Goal: Information Seeking & Learning: Learn about a topic

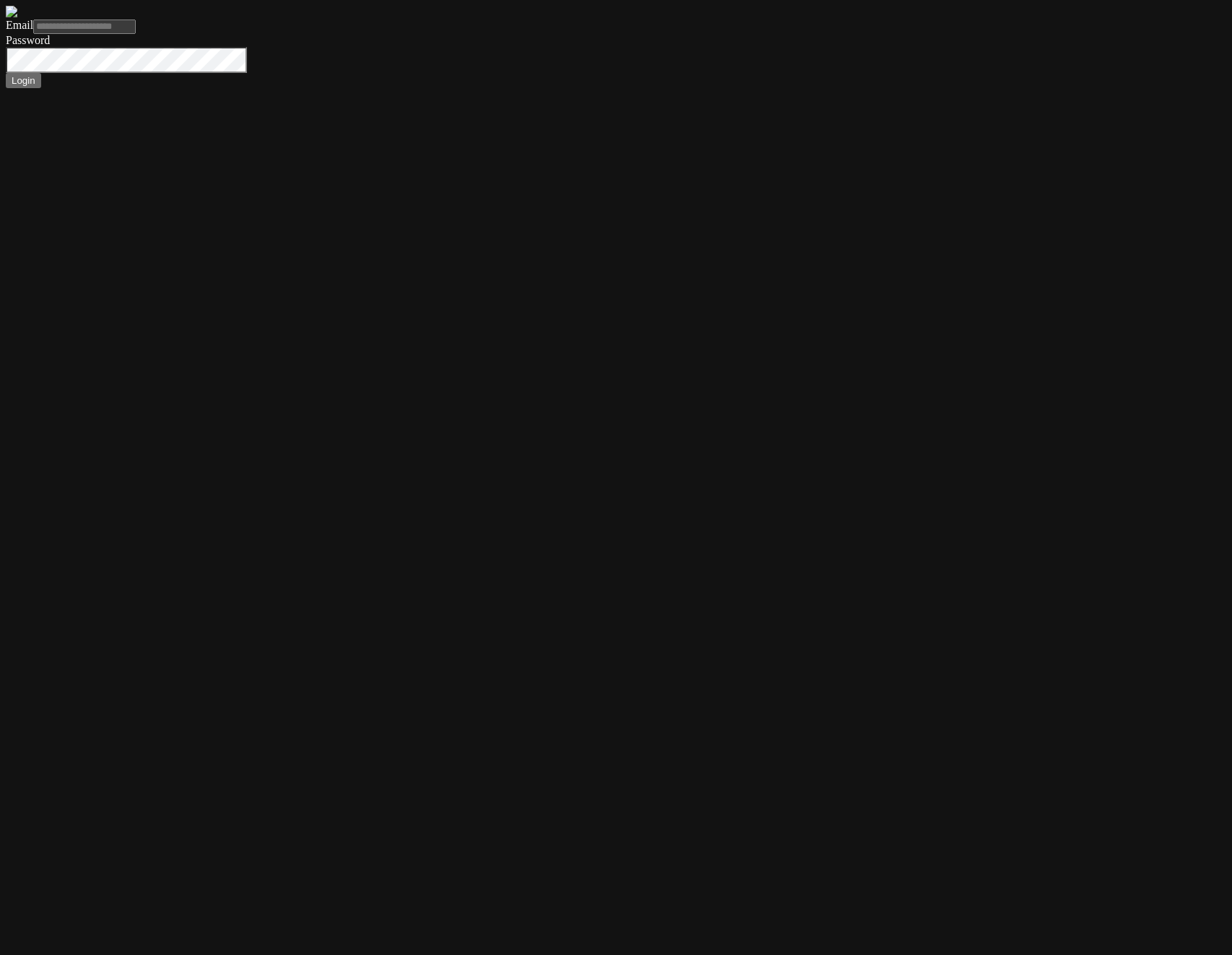
type input "**********"
click at [41, 88] on button "Login" at bounding box center [22, 80] width 35 height 15
click at [222, 88] on form "**********" at bounding box center [615, 47] width 1220 height 83
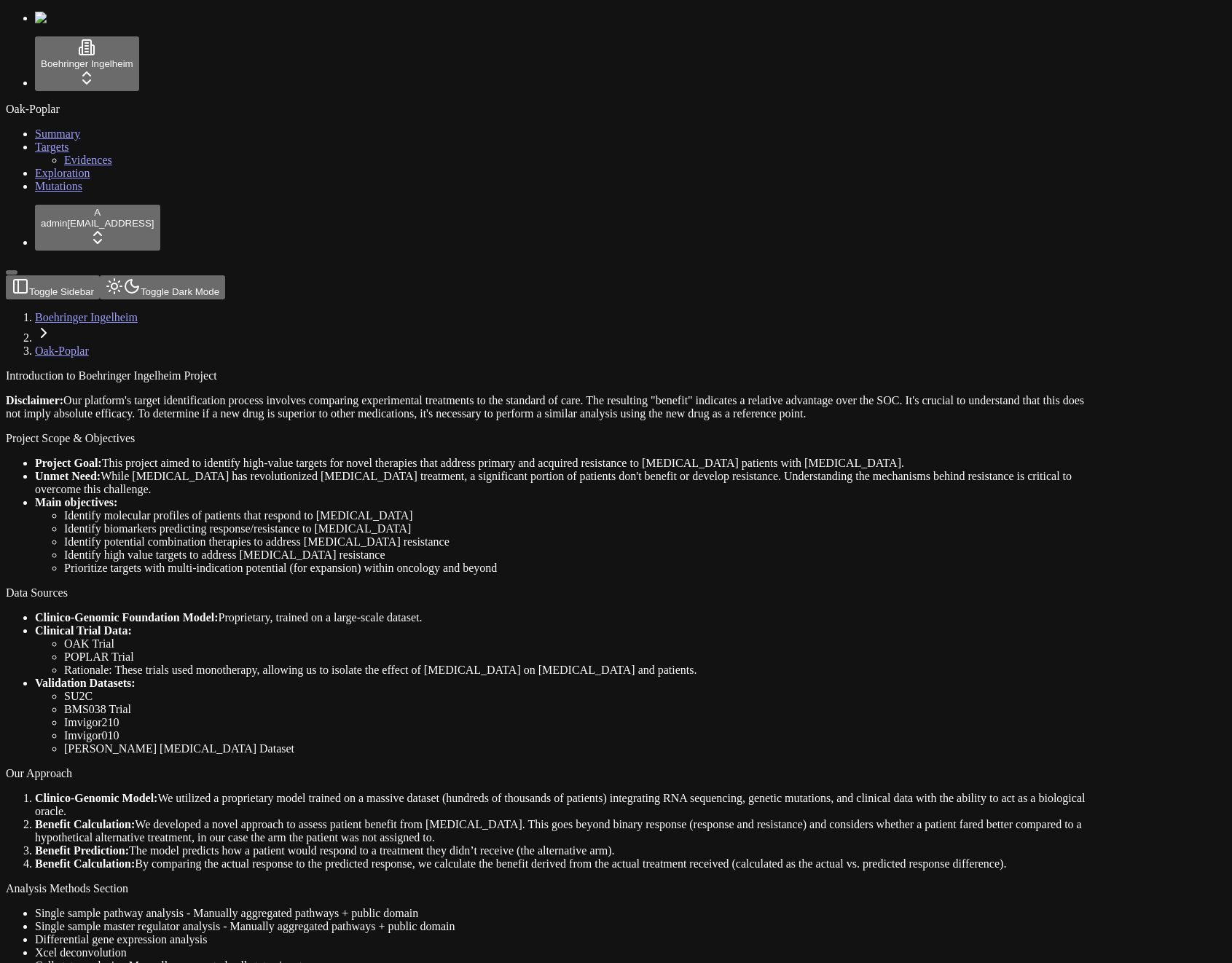
click at [79, 192] on link "Mutations" at bounding box center [59, 187] width 47 height 13
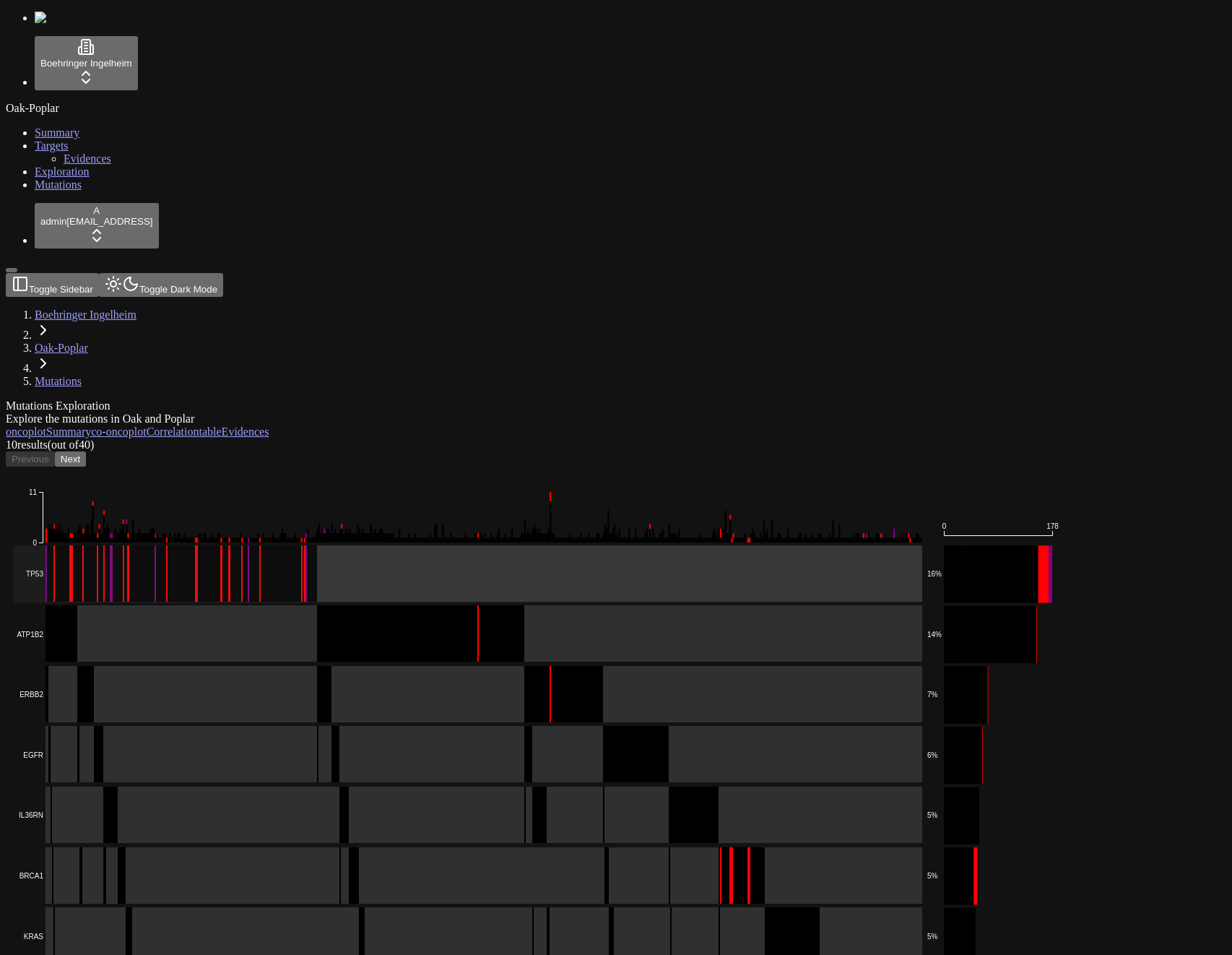
click at [371, 545] on rect at bounding box center [467, 574] width 910 height 57
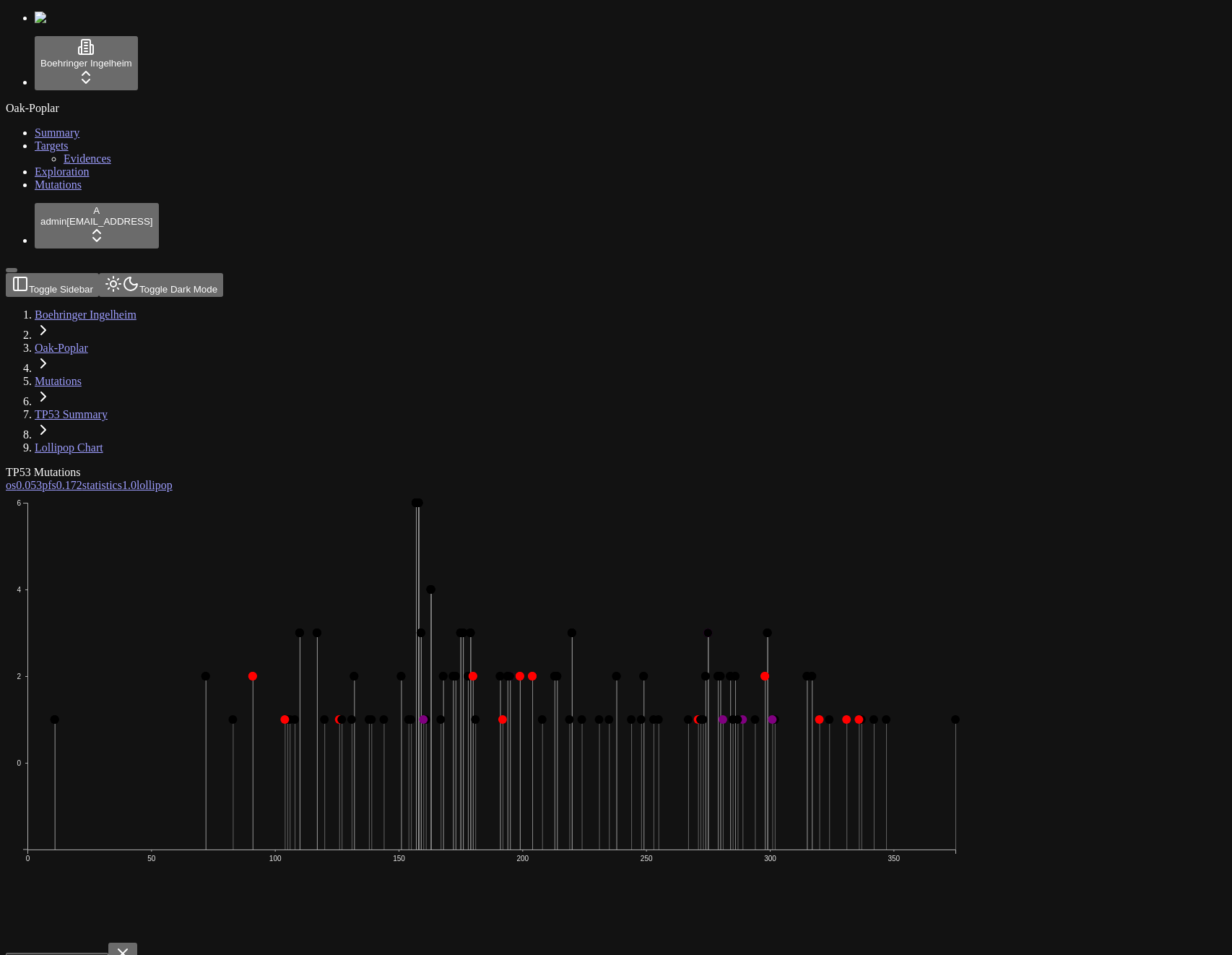
click at [817, 492] on icon "0 2 4 6 0 50 100 150 200 250 300 350" at bounding box center [491, 716] width 972 height 448
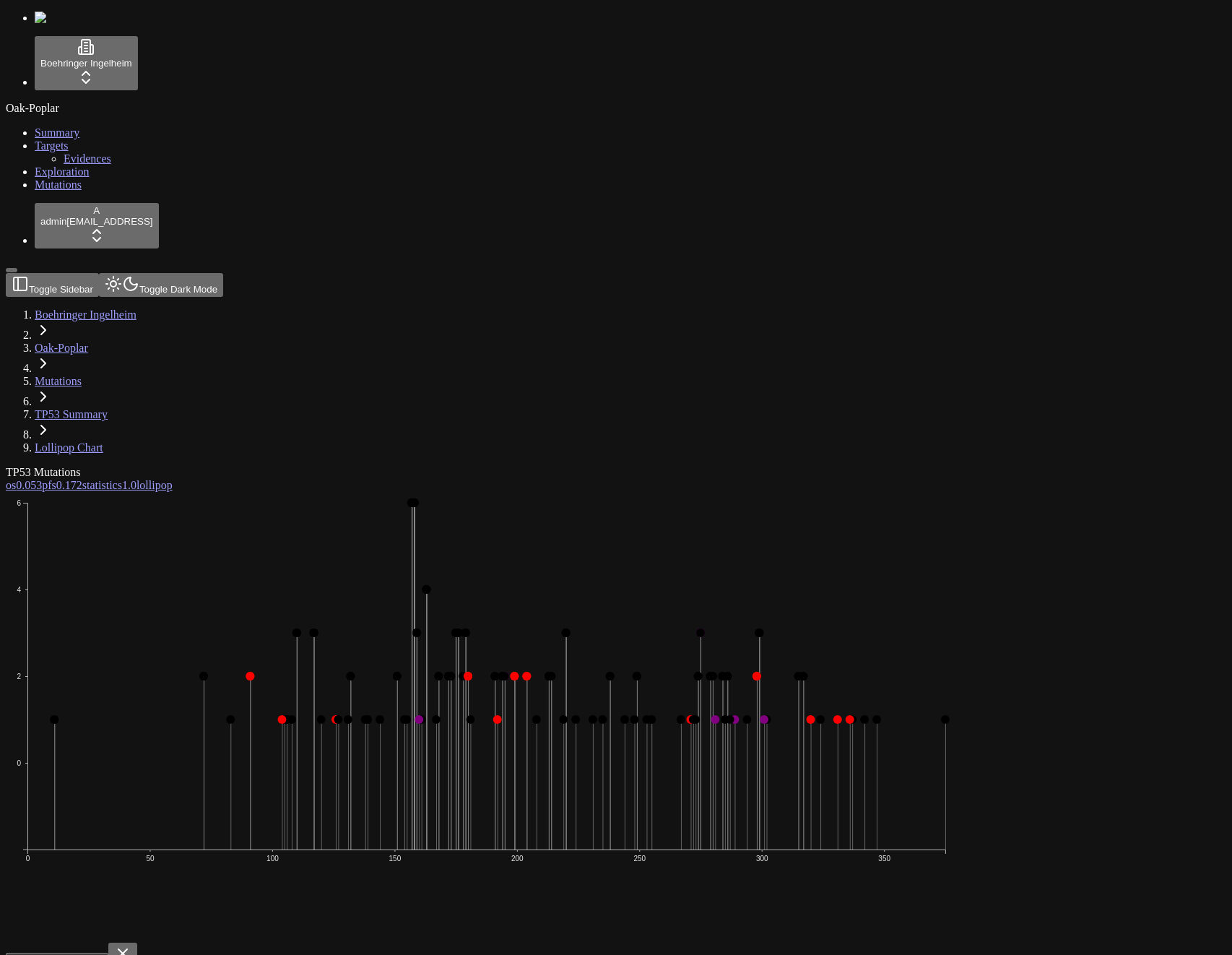
click at [594, 579] on icon "0 2 4 6 0 50 100 150 200 250 300 350" at bounding box center [486, 716] width 961 height 448
drag, startPoint x: 972, startPoint y: 85, endPoint x: 810, endPoint y: 78, distance: 162.2
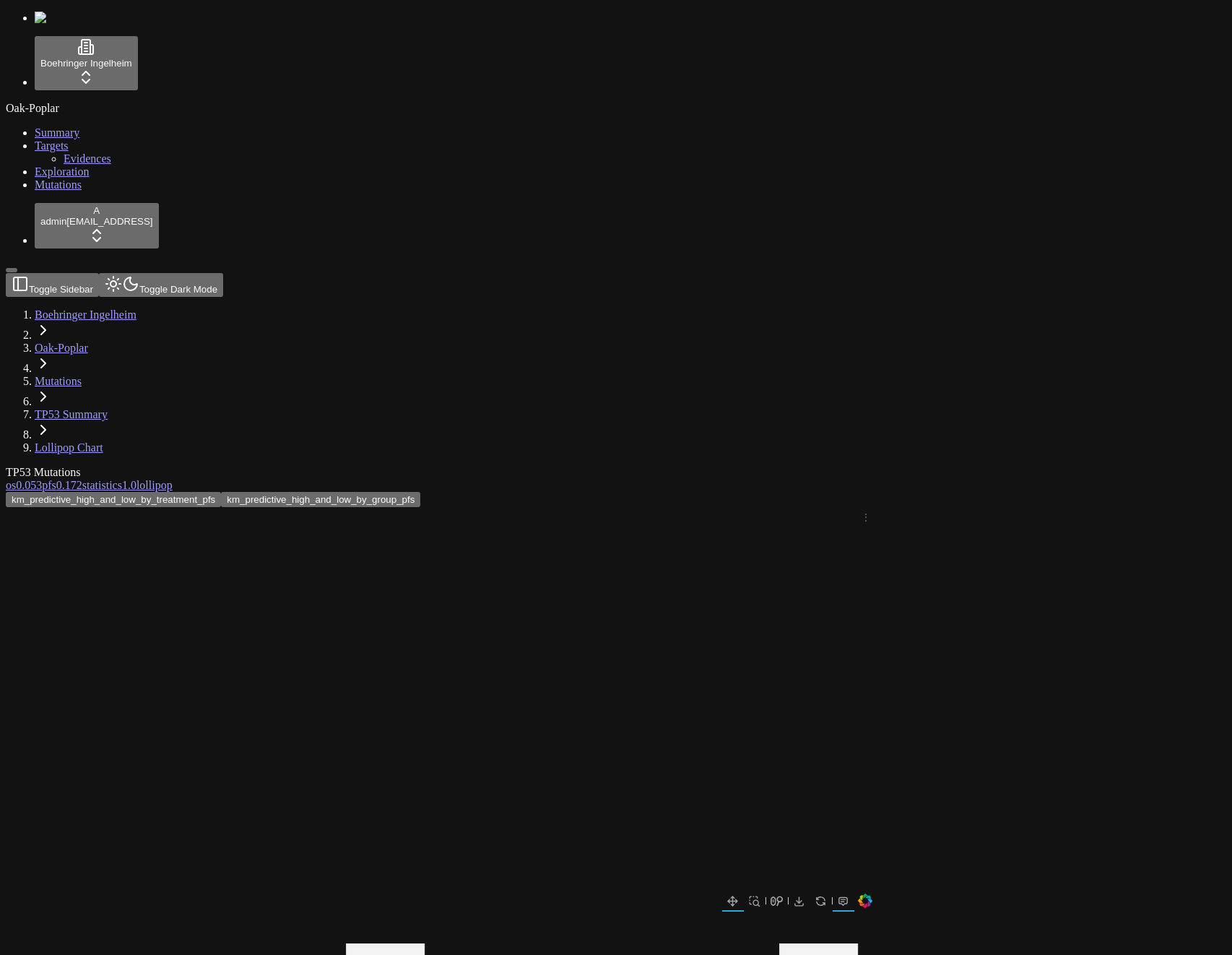
click at [420, 492] on button "km_predictive_high_and_low_by_group_pfs" at bounding box center [321, 500] width 199 height 15
click at [221, 492] on button "km_predictive_high_and_low_by_treatment_pfs" at bounding box center [113, 500] width 216 height 15
click at [1087, 273] on header "Toggle Sidebar Toggle Dark Mode Boehringer Ingelheim Oak-Poplar Mutations TP53 …" at bounding box center [546, 364] width 1082 height 181
click at [789, 273] on header "Toggle Sidebar Toggle Dark Mode Boehringer Ingelheim Oak-Poplar Mutations TP53 …" at bounding box center [546, 364] width 1082 height 181
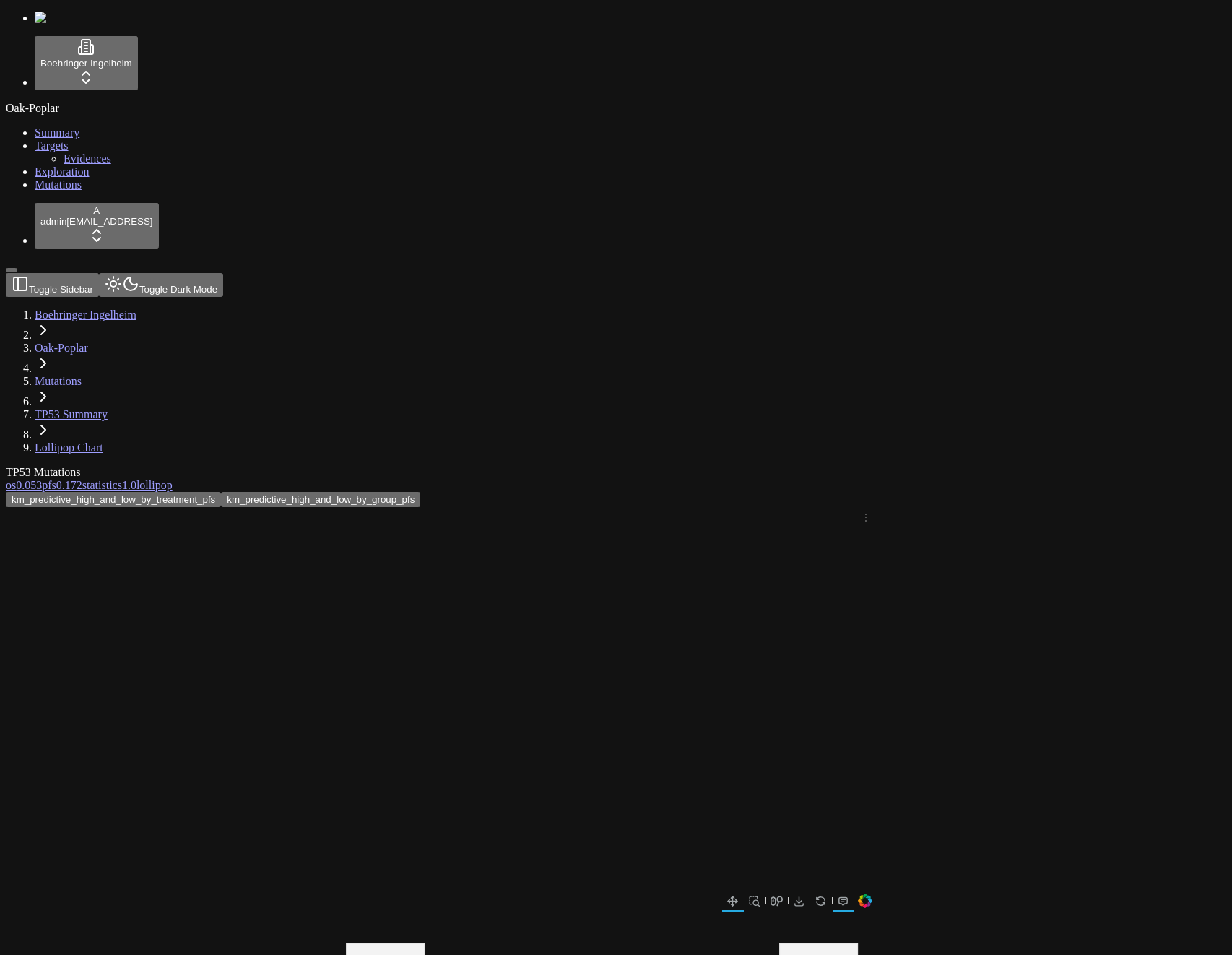
click at [42, 479] on link "os 0.053" at bounding box center [23, 485] width 36 height 13
click at [415, 492] on button "km_predictive_high_and_low_by_treatment_os" at bounding box center [308, 500] width 213 height 15
click at [202, 492] on button "km_predictive_high_and_low_by_group_os" at bounding box center [103, 500] width 197 height 15
click at [417, 492] on div "km_predictive_high_and_low_by_group_os km_predictive_high_and_low_by_treatment_…" at bounding box center [546, 506] width 1082 height 28
click at [306, 492] on div "km_predictive_high_and_low_by_group_os km_predictive_high_and_low_by_treatment_…" at bounding box center [546, 506] width 1082 height 28
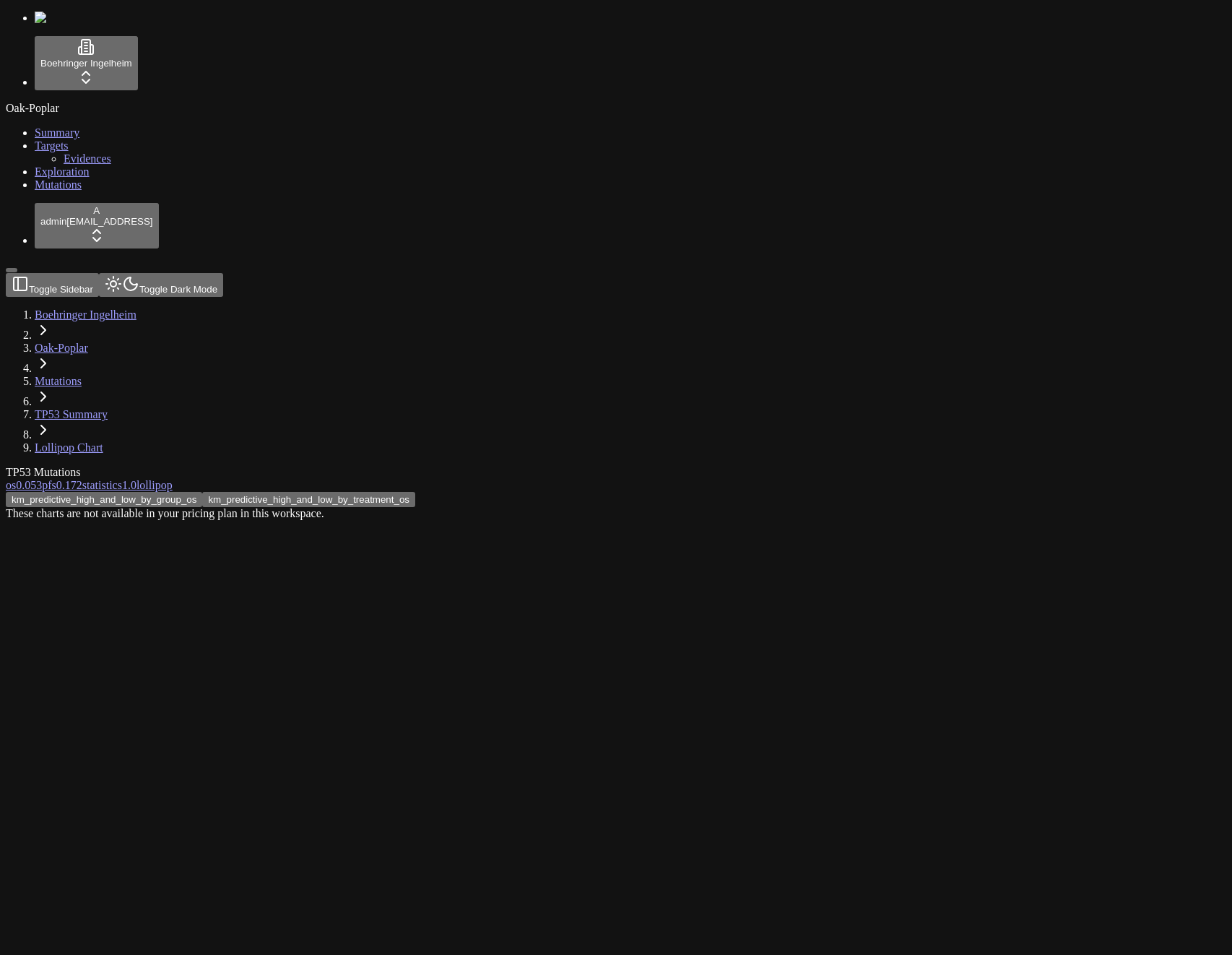
click at [278, 492] on div "km_predictive_high_and_low_by_group_os km_predictive_high_and_low_by_treatment_…" at bounding box center [546, 506] width 1082 height 28
click at [156, 492] on div "km_predictive_high_and_low_by_group_os km_predictive_high_and_low_by_treatment_…" at bounding box center [546, 506] width 1082 height 28
click at [61, 191] on div "Oak-Poplar Summary Targets Evidences Exploration Mutations" at bounding box center [615, 146] width 1220 height 90
click at [172, 479] on link "lollipop" at bounding box center [154, 485] width 36 height 13
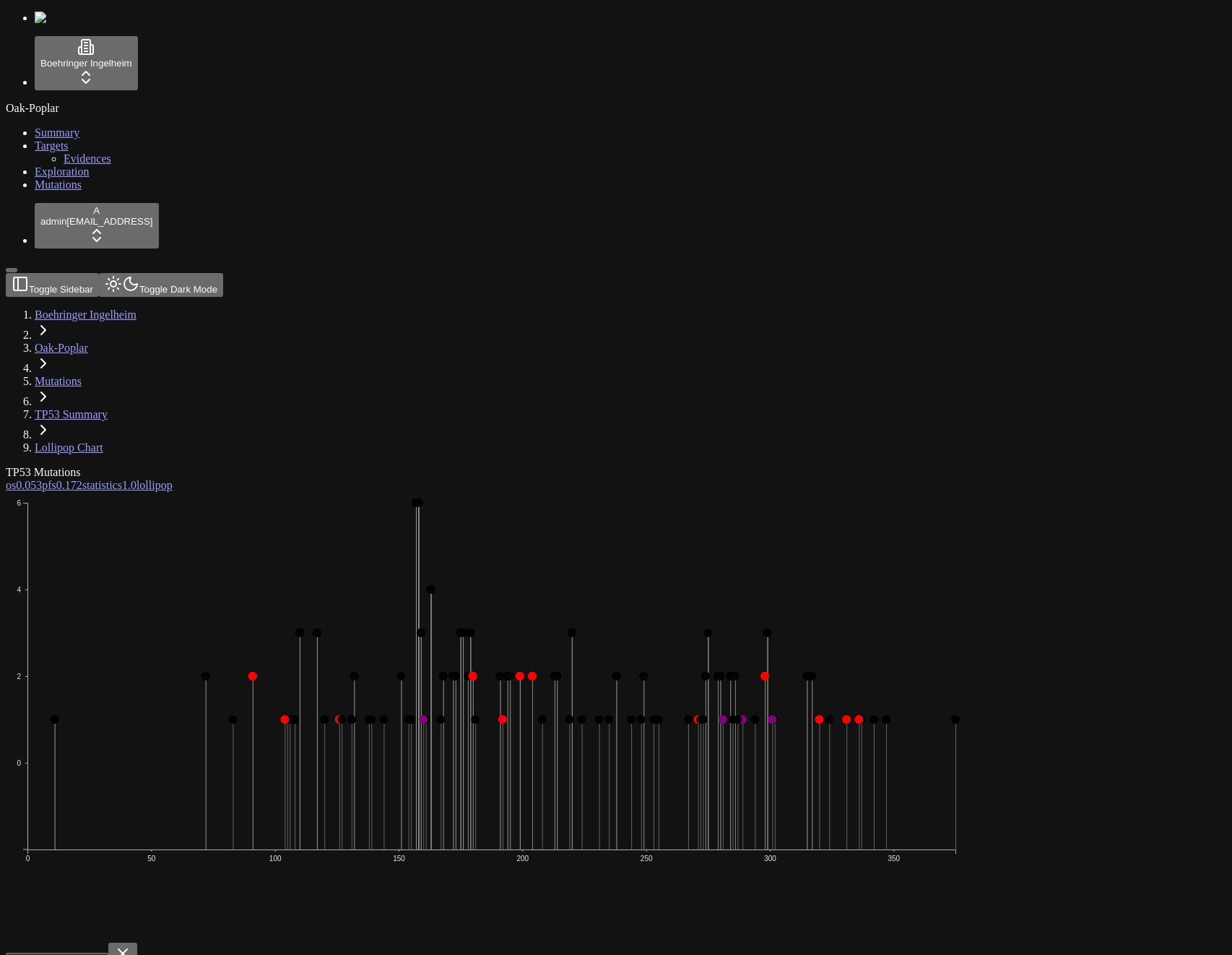
click at [743, 466] on div "TP53 Mutations" at bounding box center [546, 473] width 1082 height 13
click at [632, 720] on rect at bounding box center [631, 784] width 1 height 130
click at [136, 479] on span "1.0" at bounding box center [129, 485] width 14 height 13
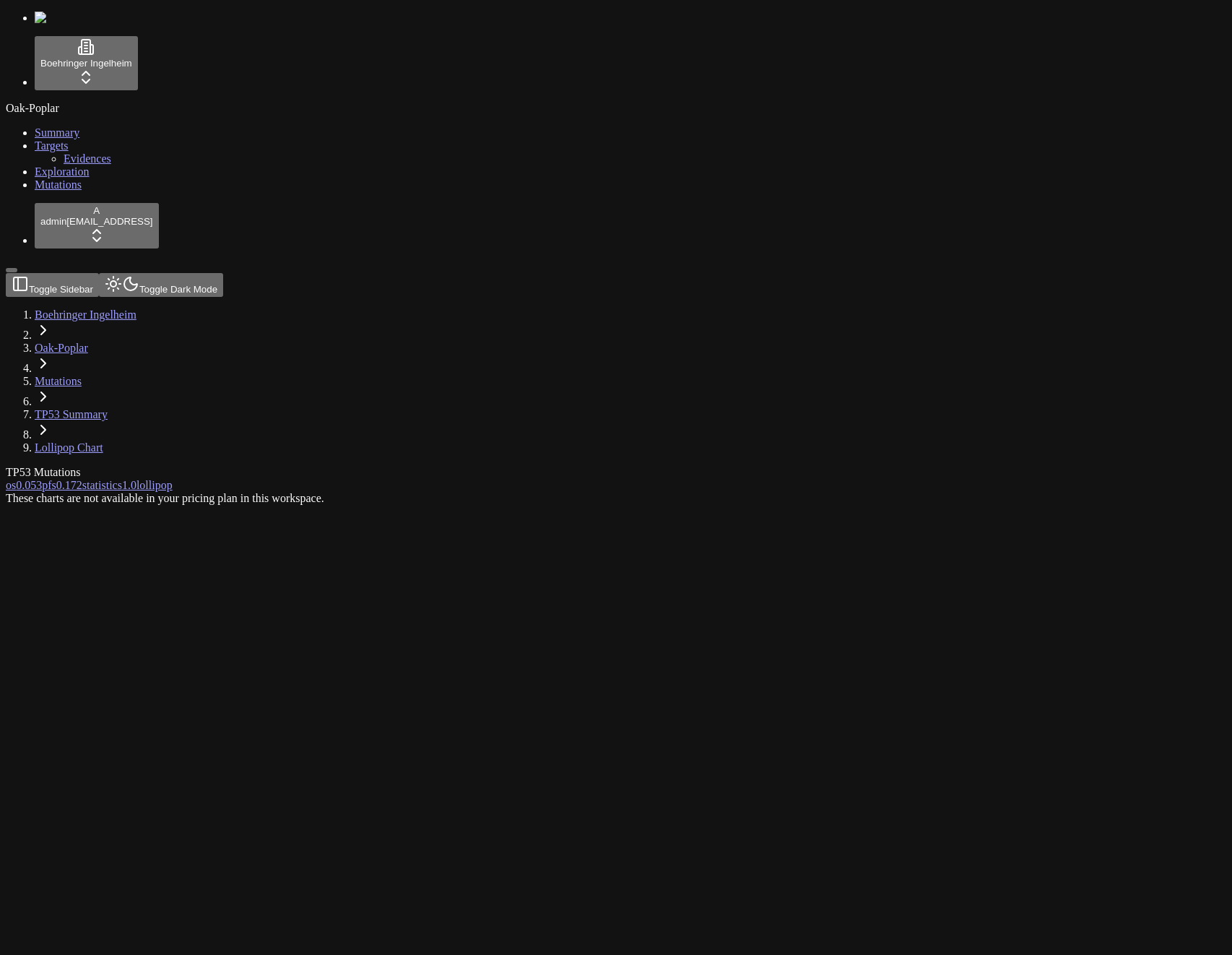
drag, startPoint x: 974, startPoint y: 228, endPoint x: 976, endPoint y: 249, distance: 21.1
click at [976, 492] on div "These charts are not available in your pricing plan in this workspace." at bounding box center [546, 499] width 1082 height 13
click at [1087, 466] on div "TP53 Mutations os 0.053 pfs 0.172 statistics 1.0 lollipop" at bounding box center [546, 840] width 1082 height 748
click at [172, 479] on link "lollipop" at bounding box center [154, 485] width 36 height 13
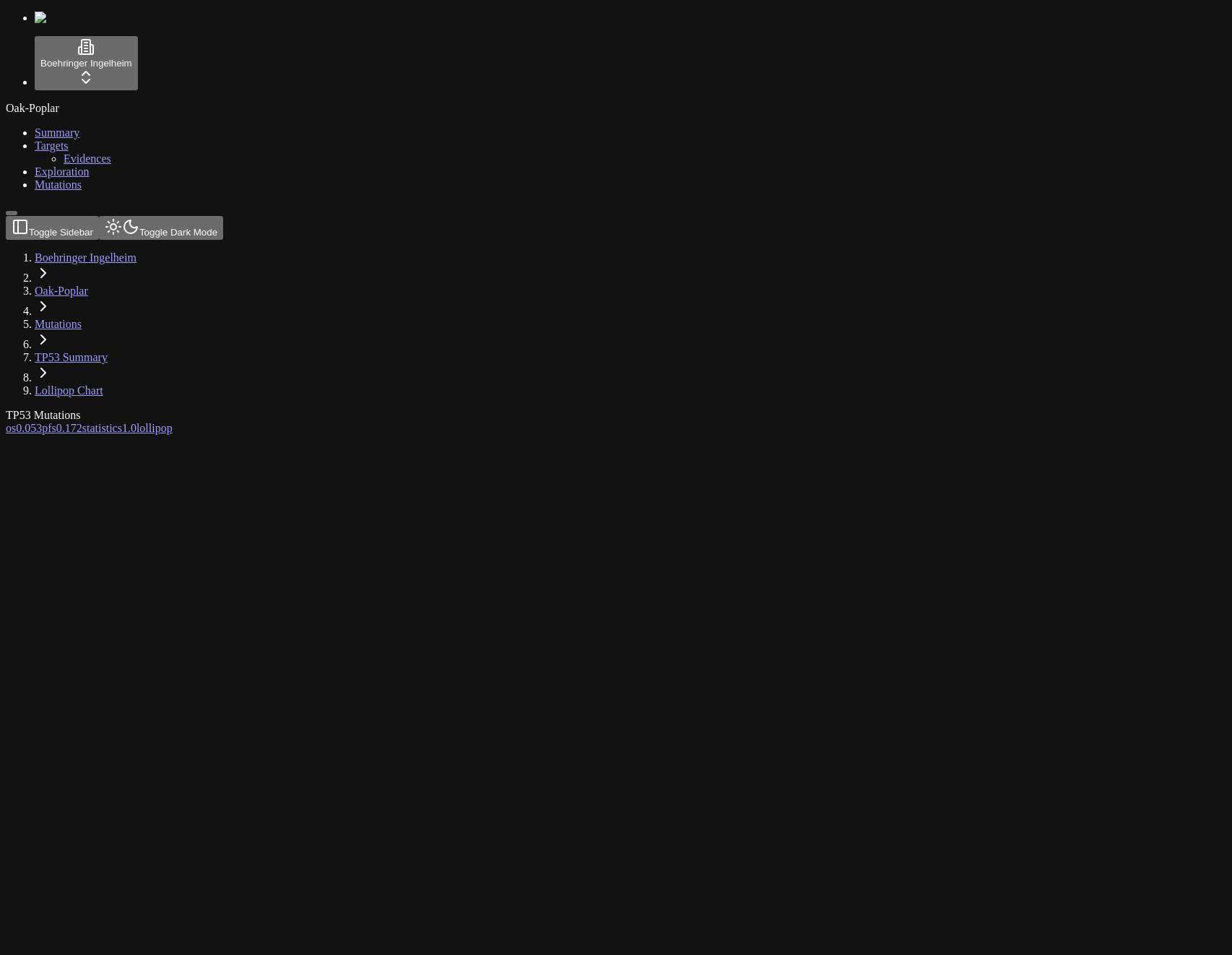
click at [564, 435] on div at bounding box center [546, 435] width 1082 height 0
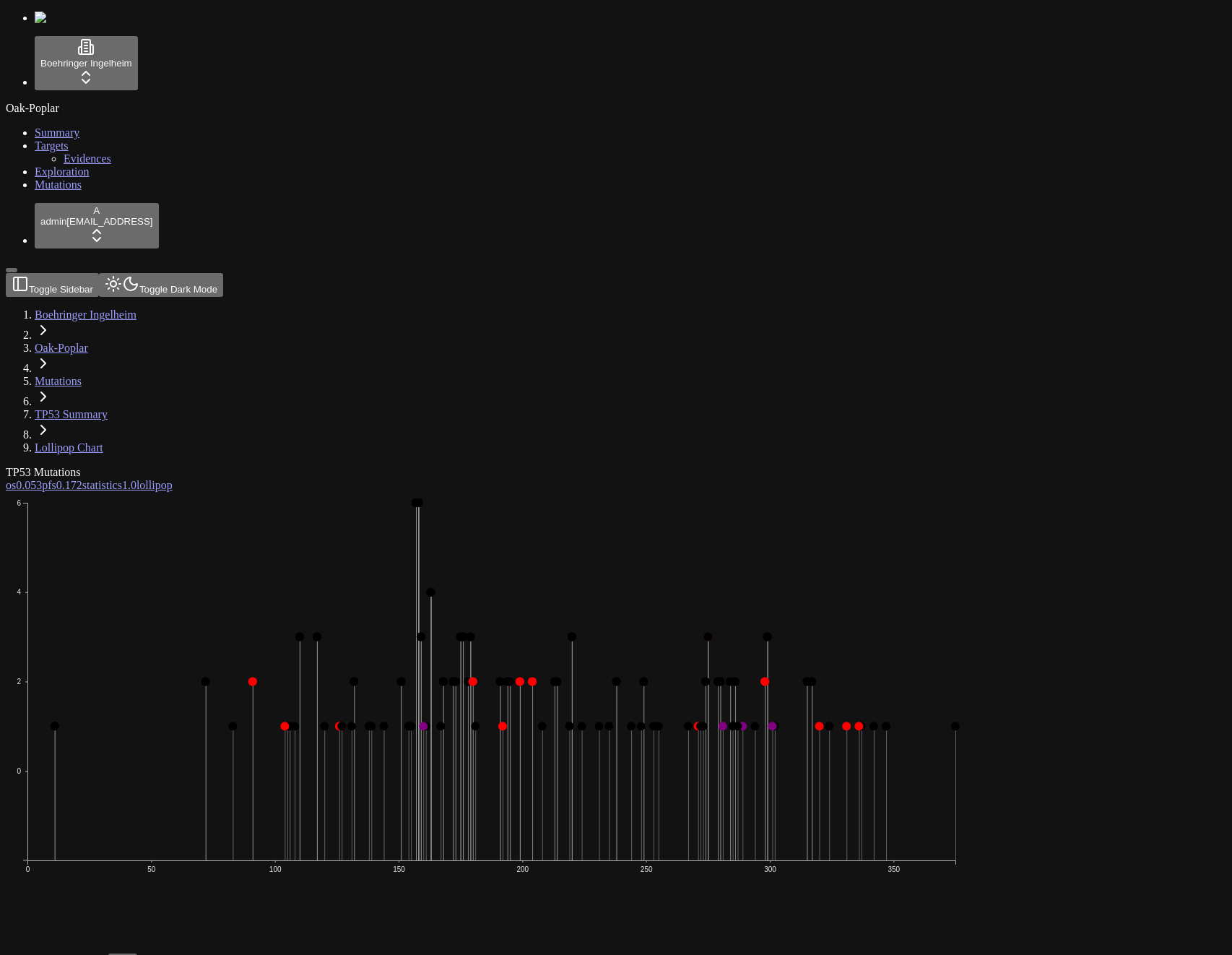
click at [799, 492] on icon "0 2 4 6 0 50 100 150 200 250 300 350" at bounding box center [491, 721] width 972 height 459
click at [83, 479] on link "pfs 0.172" at bounding box center [62, 485] width 40 height 13
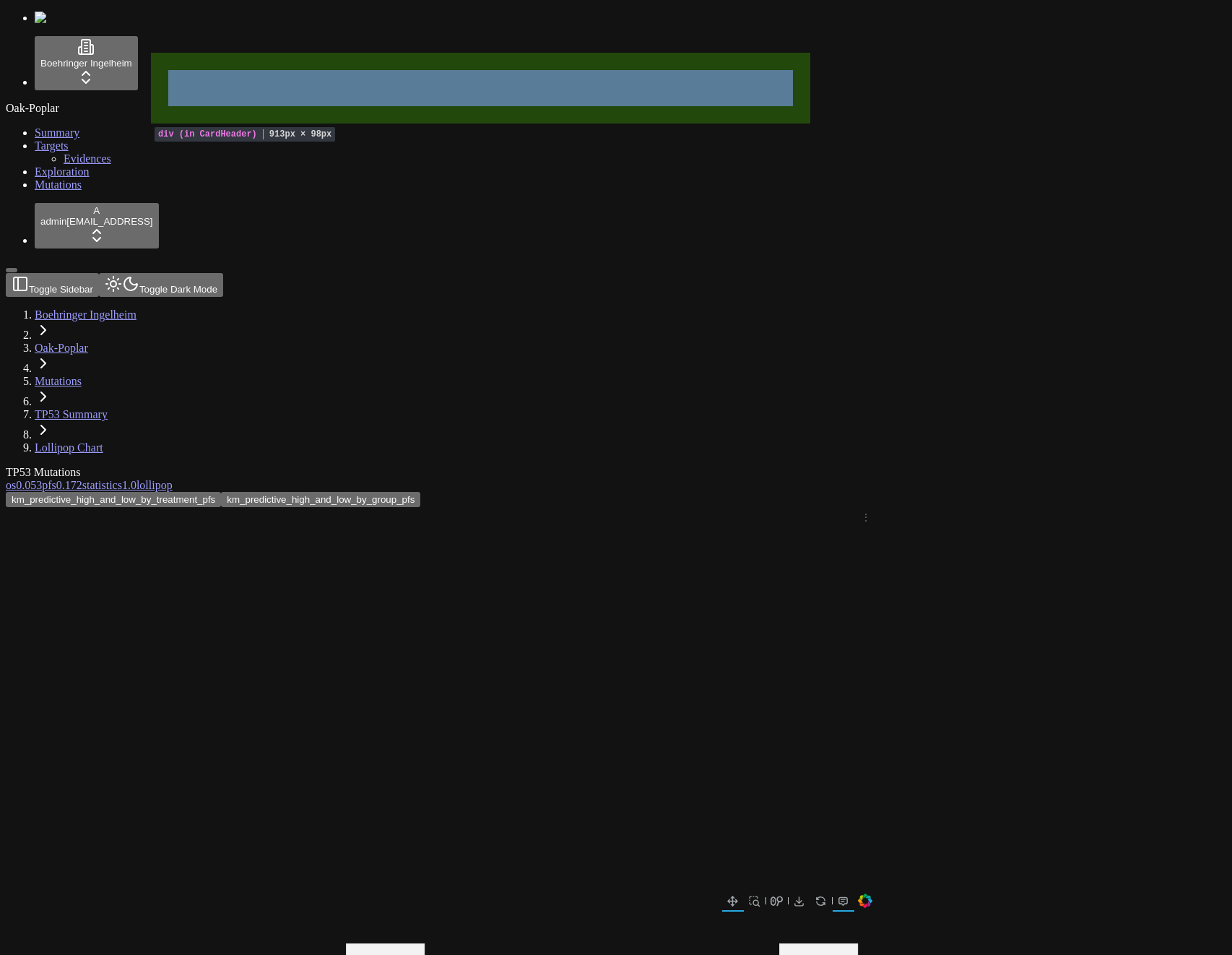
click at [723, 466] on div "TP53 Mutations" at bounding box center [546, 473] width 1082 height 13
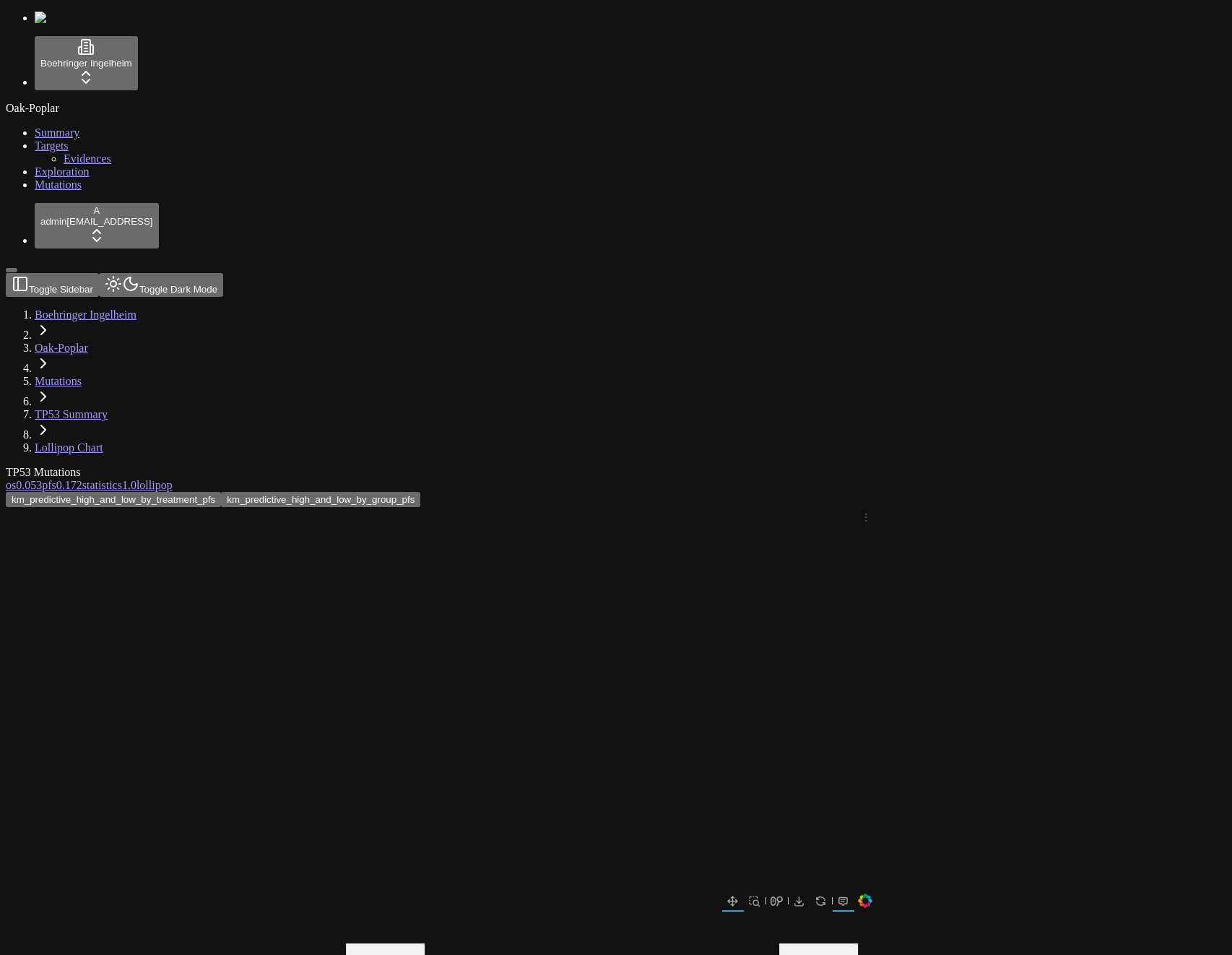
click at [172, 479] on link "lollipop" at bounding box center [154, 485] width 36 height 13
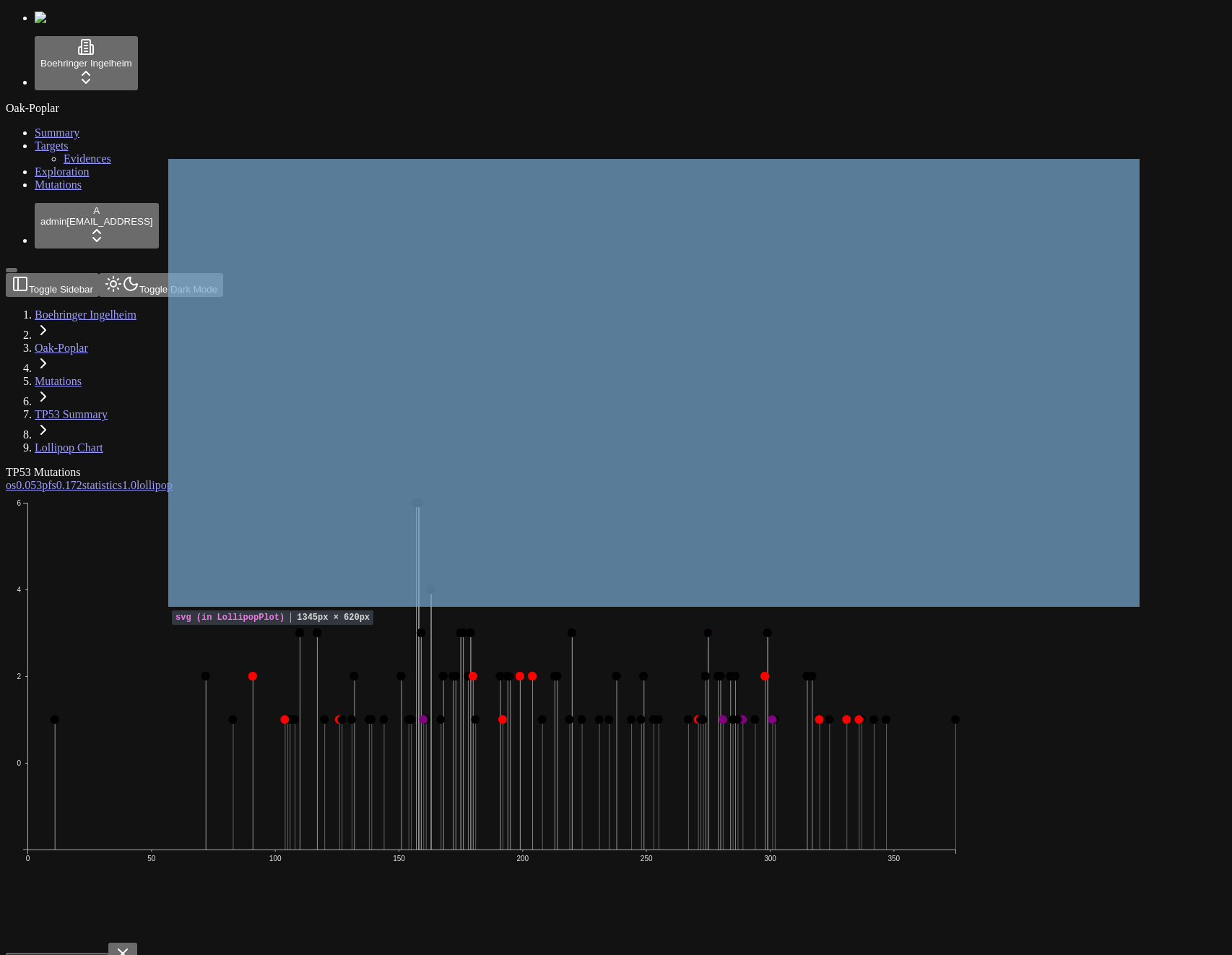
click at [792, 492] on icon "0 2 4 6 0 50 100 150 200 250 300 350" at bounding box center [491, 716] width 972 height 448
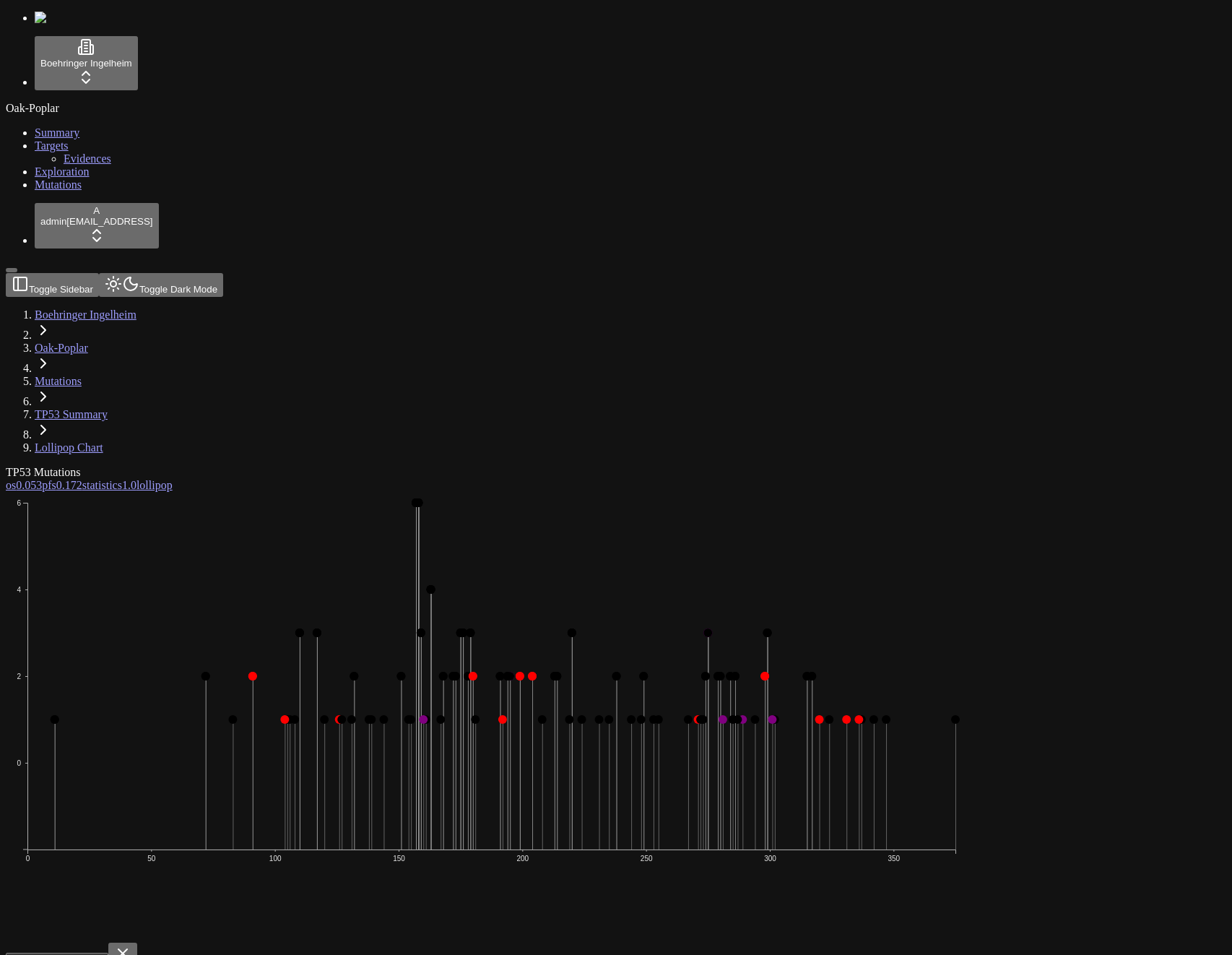
click at [797, 492] on icon "0 2 4 6 0 50 100 150 200 250 300 350" at bounding box center [491, 716] width 972 height 448
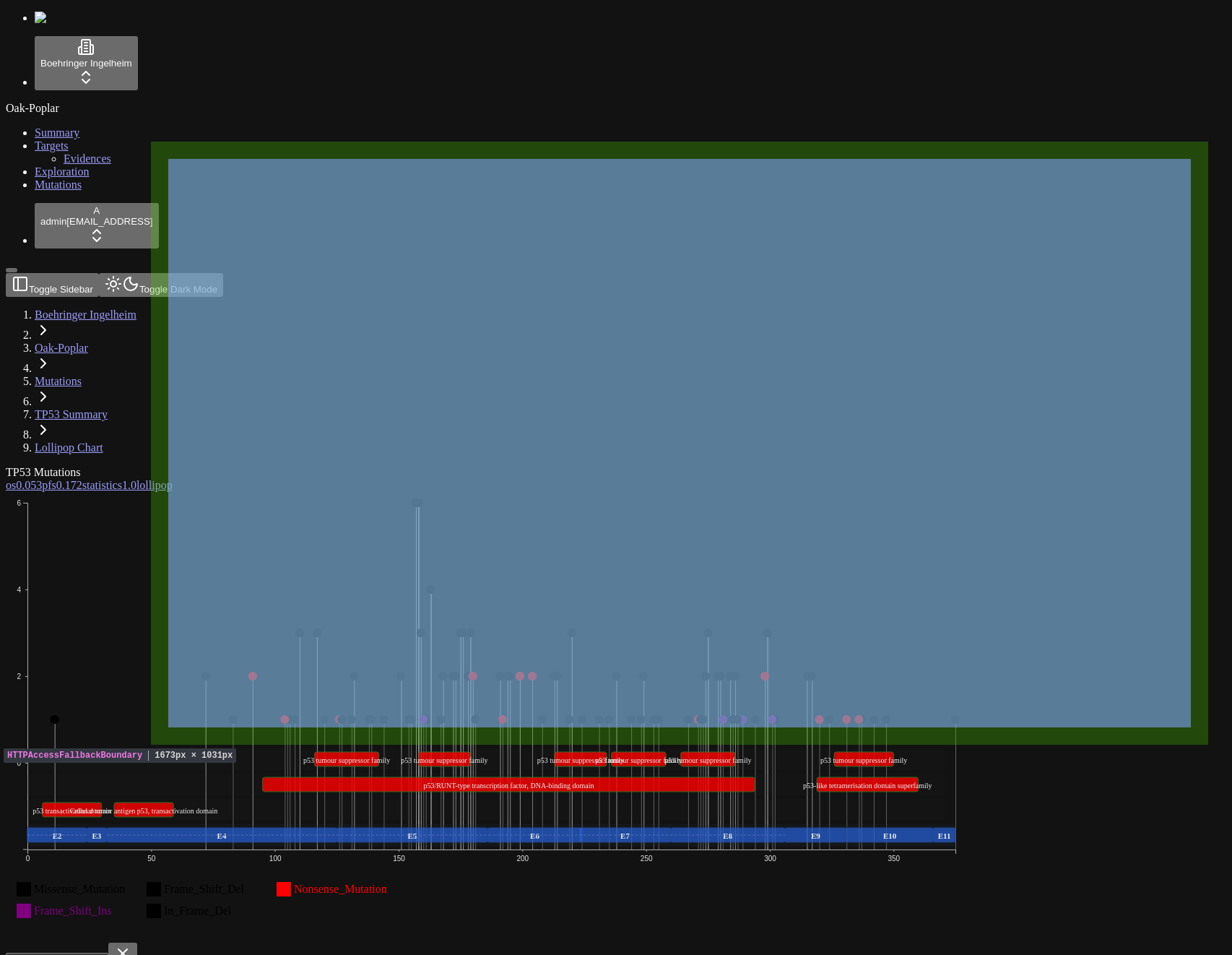
click at [75, 191] on div "Oak-Poplar Summary Targets Evidences Exploration Mutations" at bounding box center [615, 146] width 1220 height 90
click at [329, 466] on div "TP53 Mutations" at bounding box center [546, 473] width 1082 height 13
drag, startPoint x: 323, startPoint y: 104, endPoint x: 271, endPoint y: 126, distance: 56.5
click at [323, 466] on div "TP53 Mutations" at bounding box center [546, 473] width 1082 height 13
click at [91, 191] on div "Oak-Poplar Summary Targets Evidences Exploration Mutations" at bounding box center [615, 146] width 1220 height 90
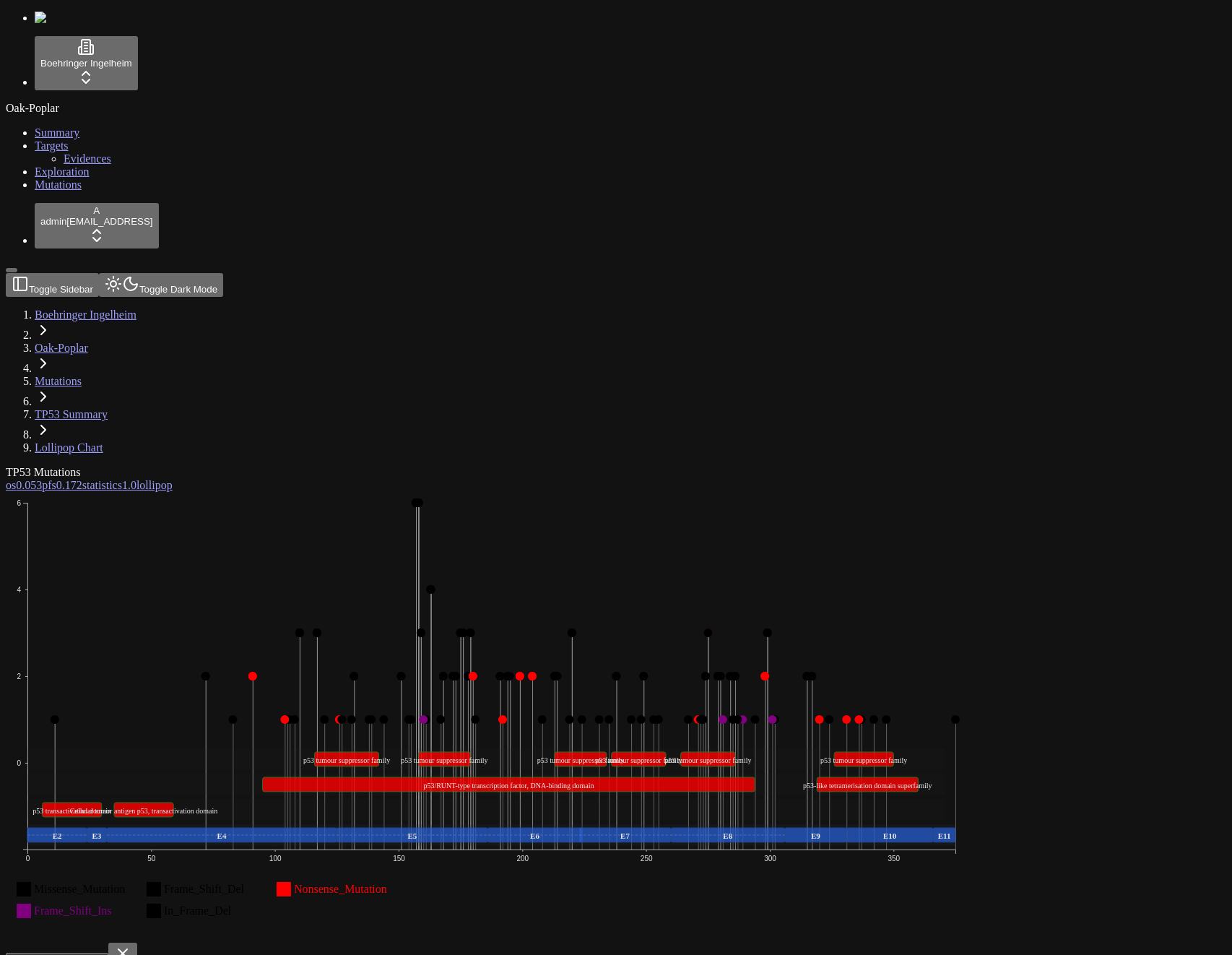
click at [136, 479] on span "1.0" at bounding box center [129, 485] width 14 height 13
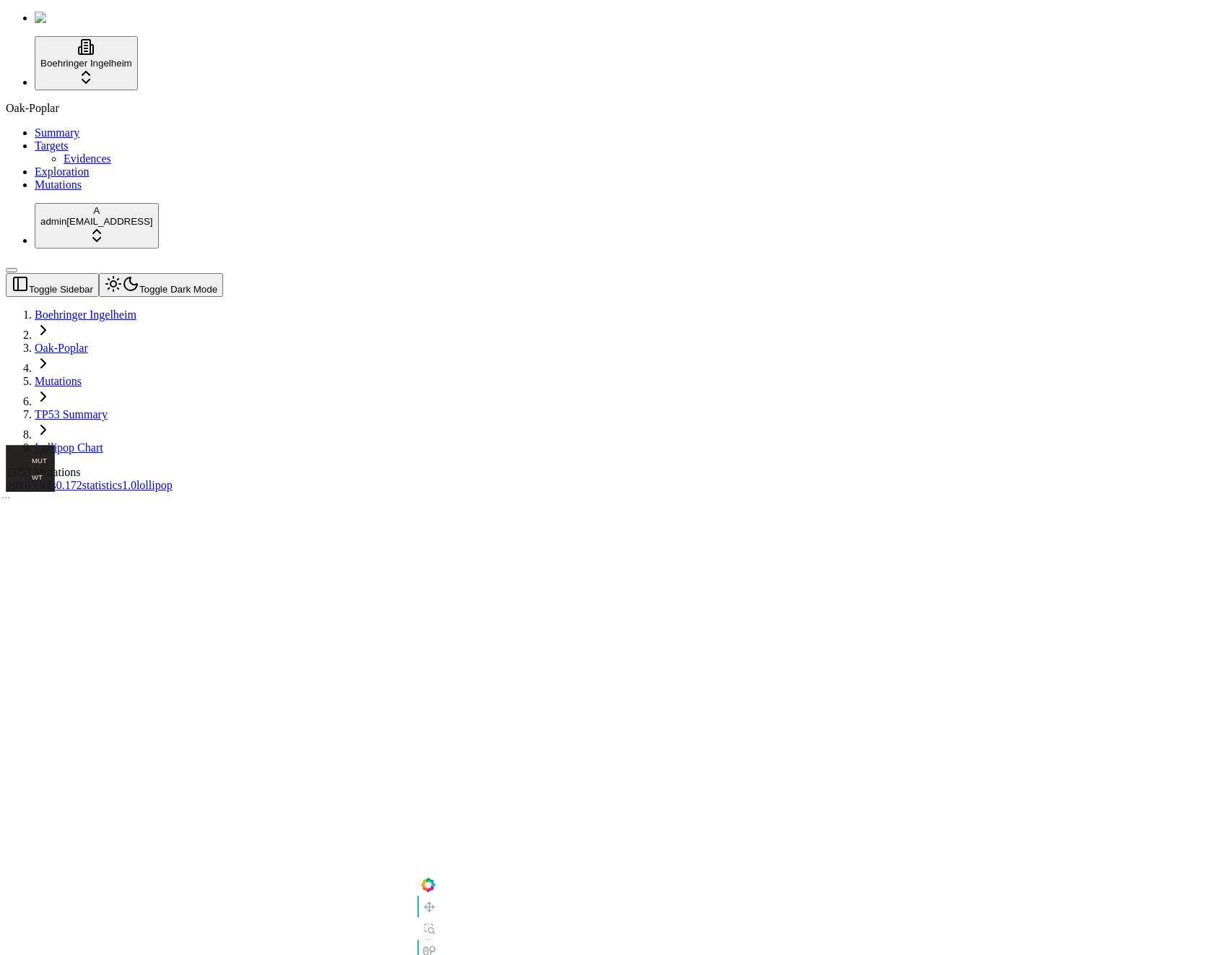
click at [83, 479] on span "0.172" at bounding box center [69, 485] width 26 height 13
click at [655, 466] on div "TP53 Mutations" at bounding box center [546, 473] width 1082 height 13
click at [180, 273] on button "Toggle Dark Mode" at bounding box center [161, 285] width 124 height 24
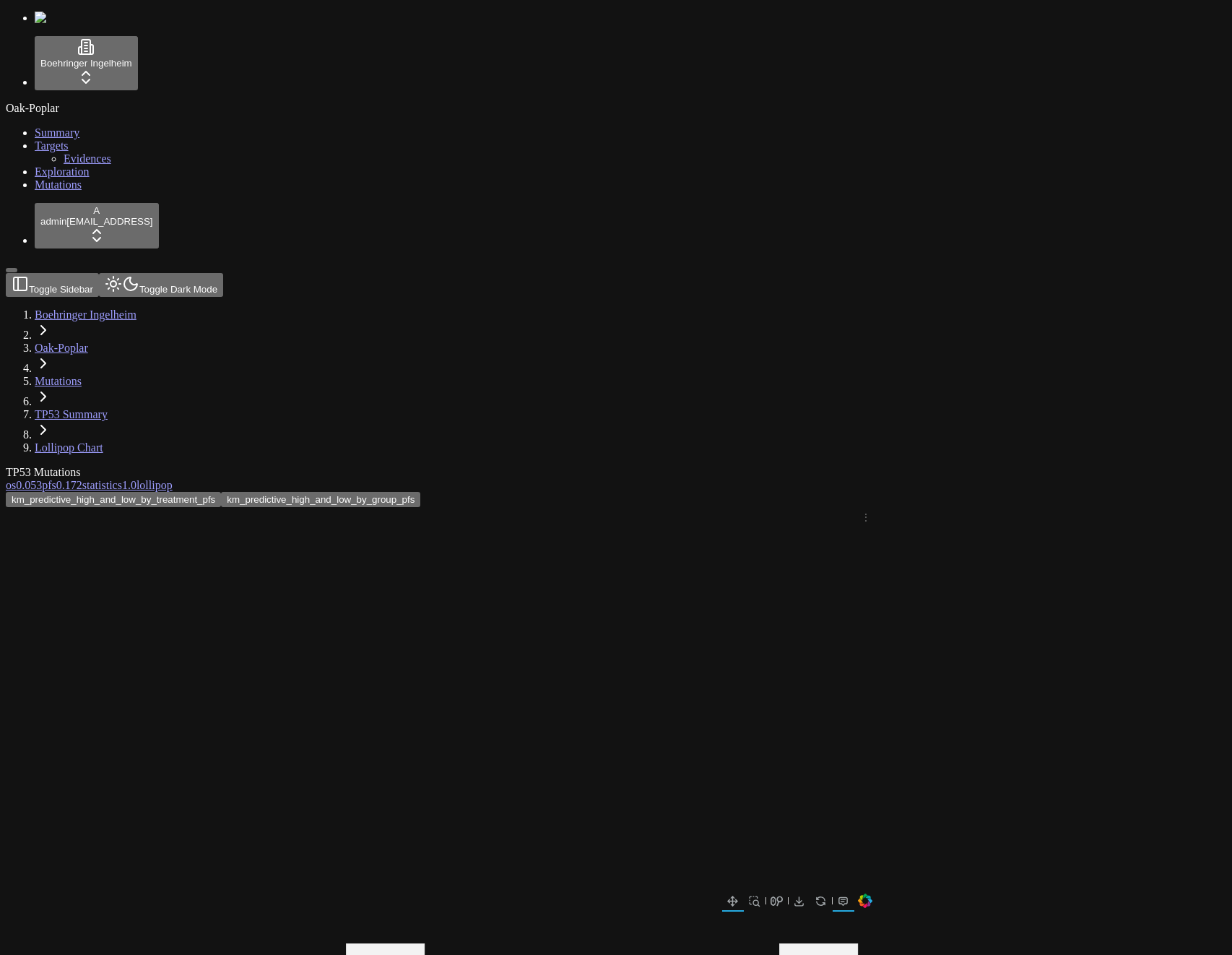
click at [180, 273] on button "Toggle Dark Mode" at bounding box center [161, 285] width 124 height 24
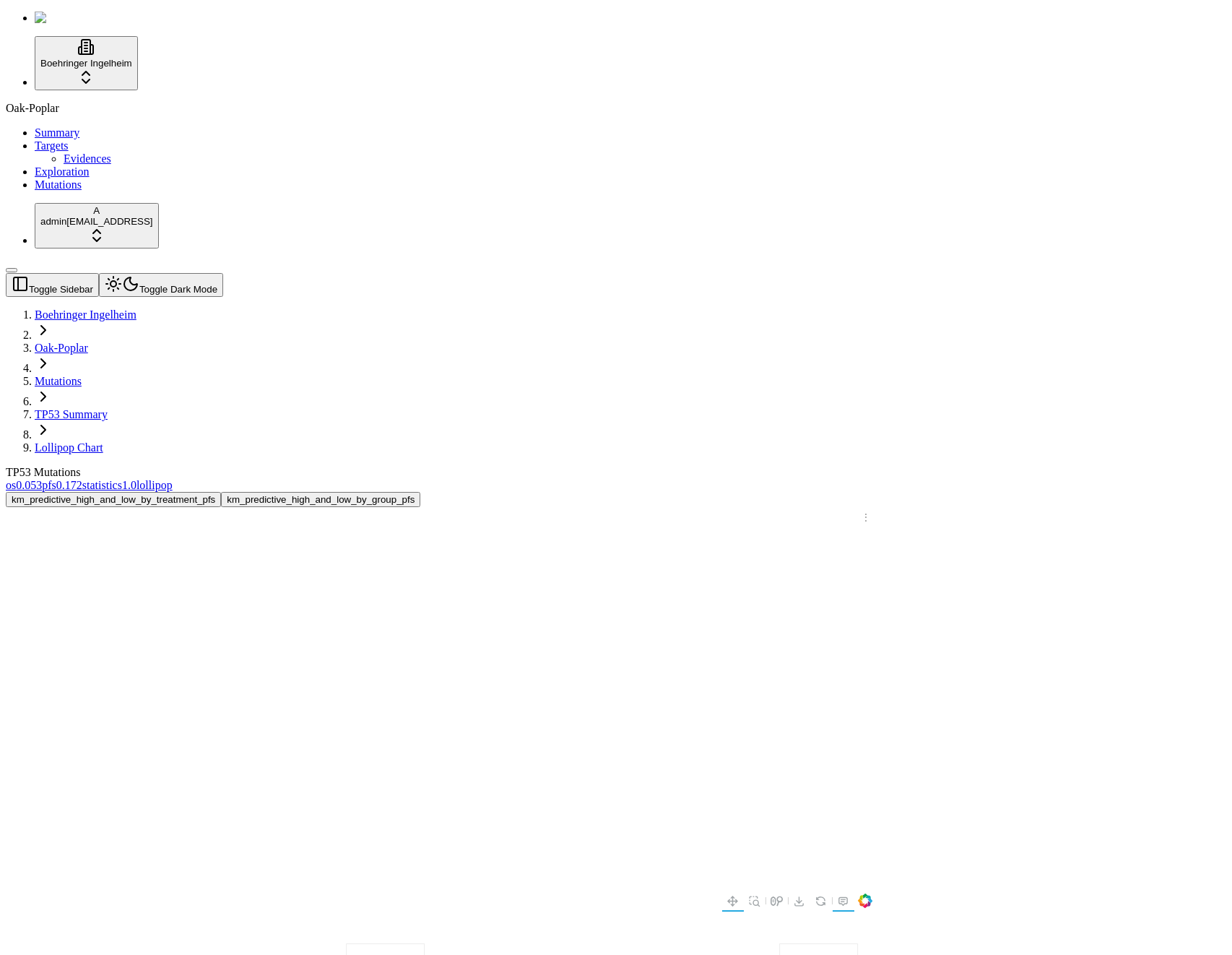
click at [180, 273] on button "Toggle Dark Mode" at bounding box center [161, 285] width 124 height 24
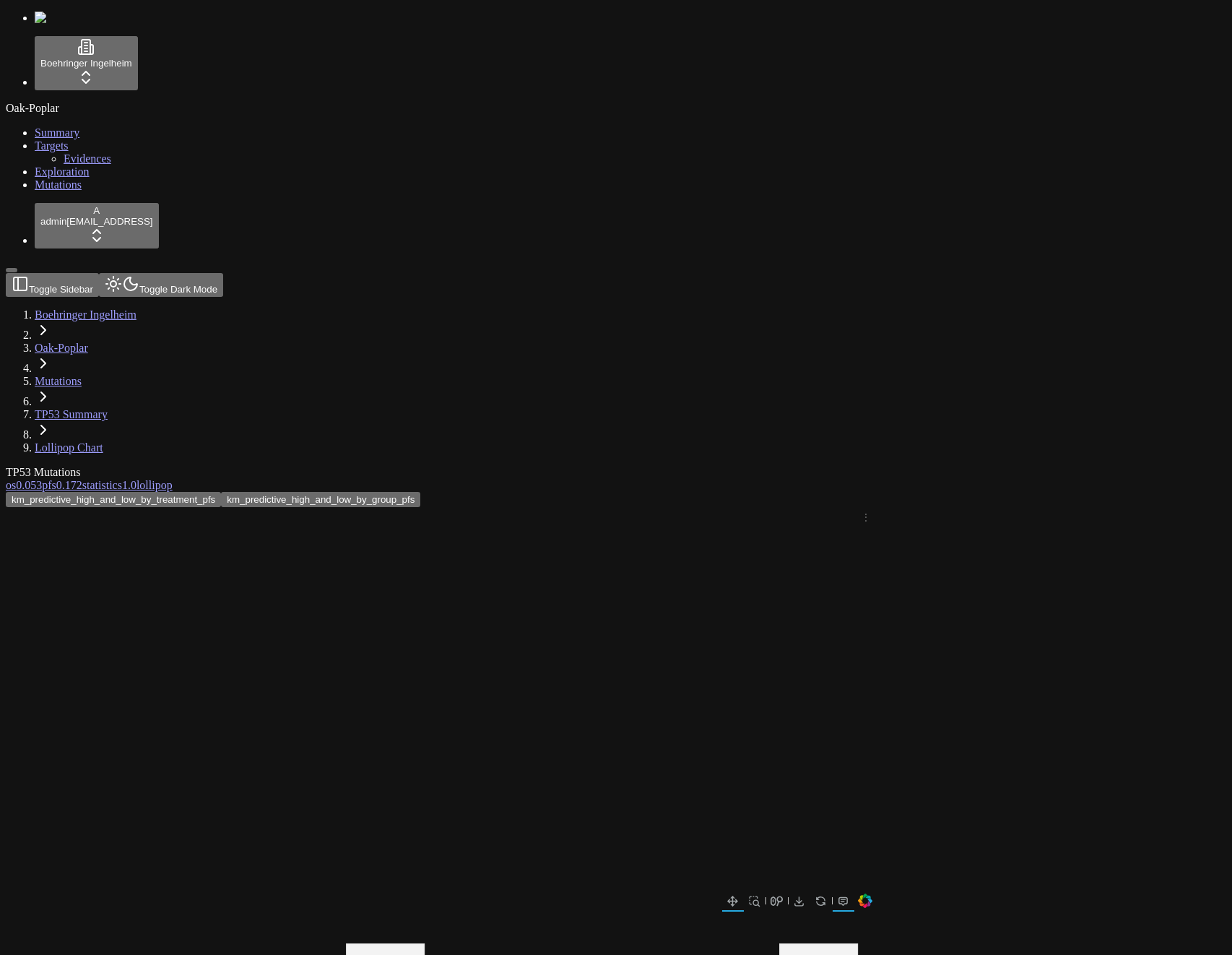
click at [177, 492] on div "km_predictive_high_and_low_by_treatment_pfs km_predictive_high_and_low_by_group…" at bounding box center [546, 882] width 1082 height 781
click at [650, 466] on div "TP53 Mutations" at bounding box center [546, 473] width 1082 height 13
click at [1087, 492] on div "km_predictive_high_and_low_by_treatment_pfs km_predictive_high_and_low_by_group…" at bounding box center [546, 882] width 1082 height 781
click at [1020, 508] on div at bounding box center [546, 890] width 1082 height 766
click at [1087, 492] on div "km_predictive_high_and_low_by_treatment_pfs km_predictive_high_and_low_by_group…" at bounding box center [546, 882] width 1082 height 781
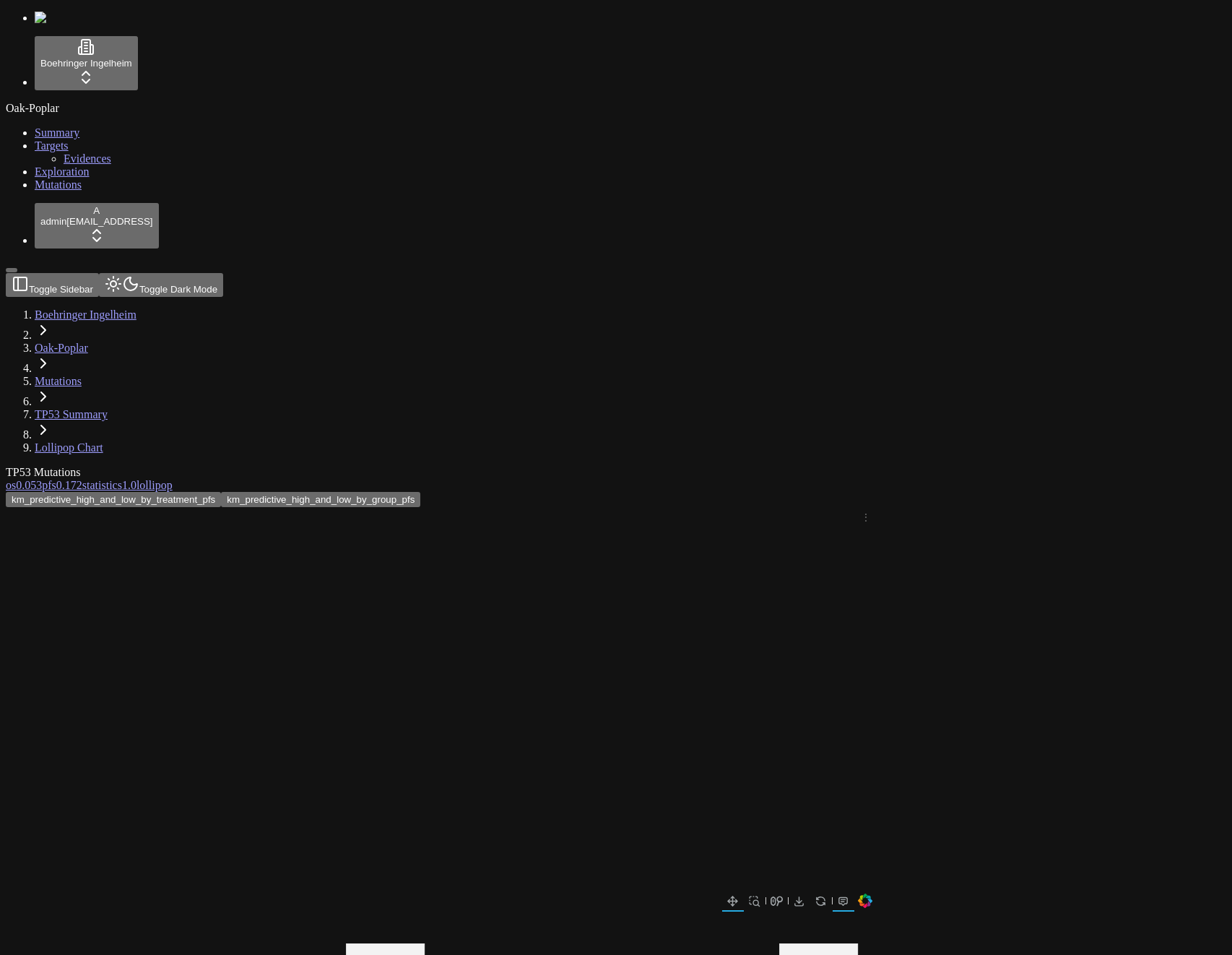
click at [734, 466] on div "TP53 Mutations" at bounding box center [546, 473] width 1082 height 13
click at [136, 479] on span "1.0" at bounding box center [129, 485] width 14 height 13
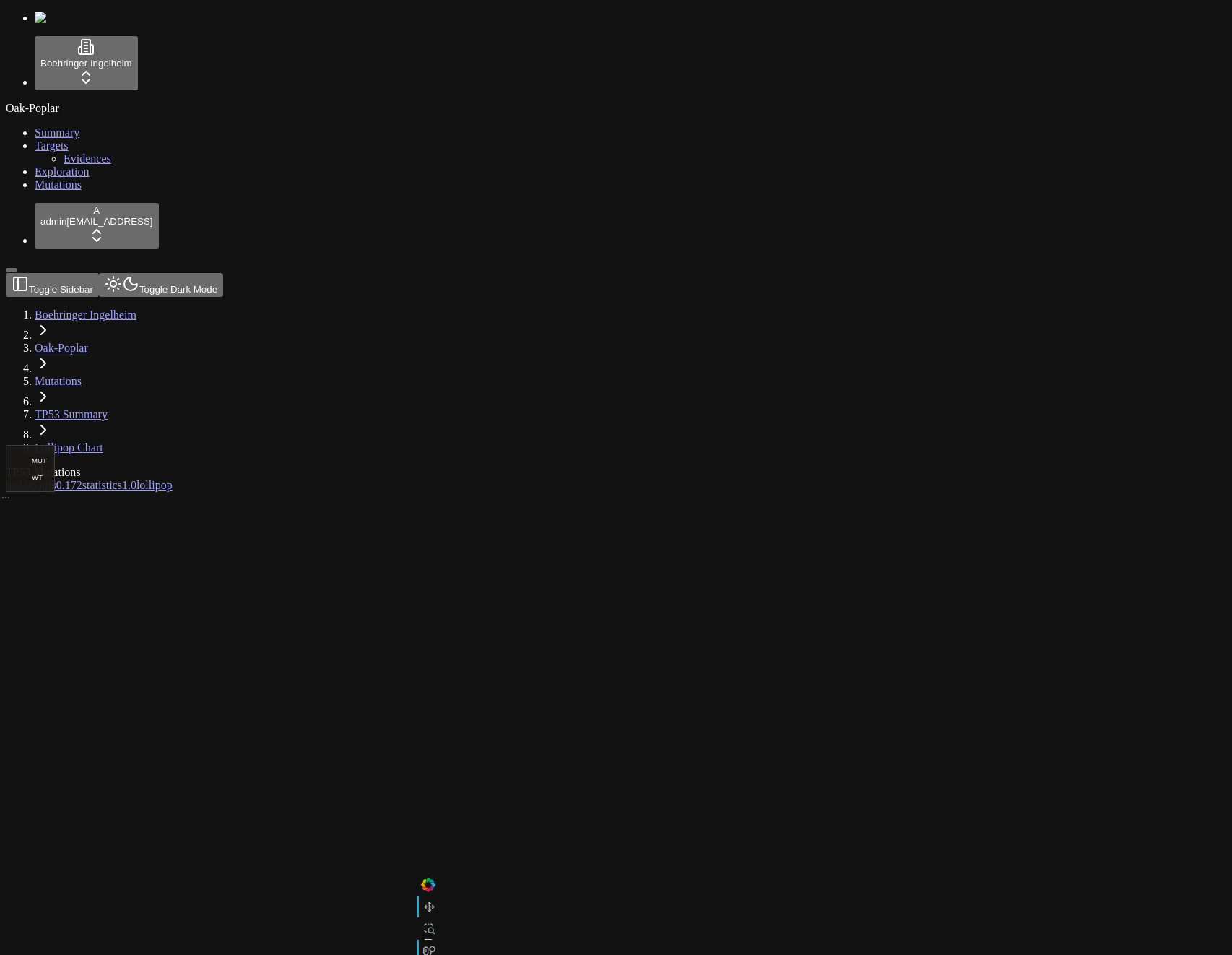
click at [83, 479] on span "0.172" at bounding box center [69, 485] width 26 height 13
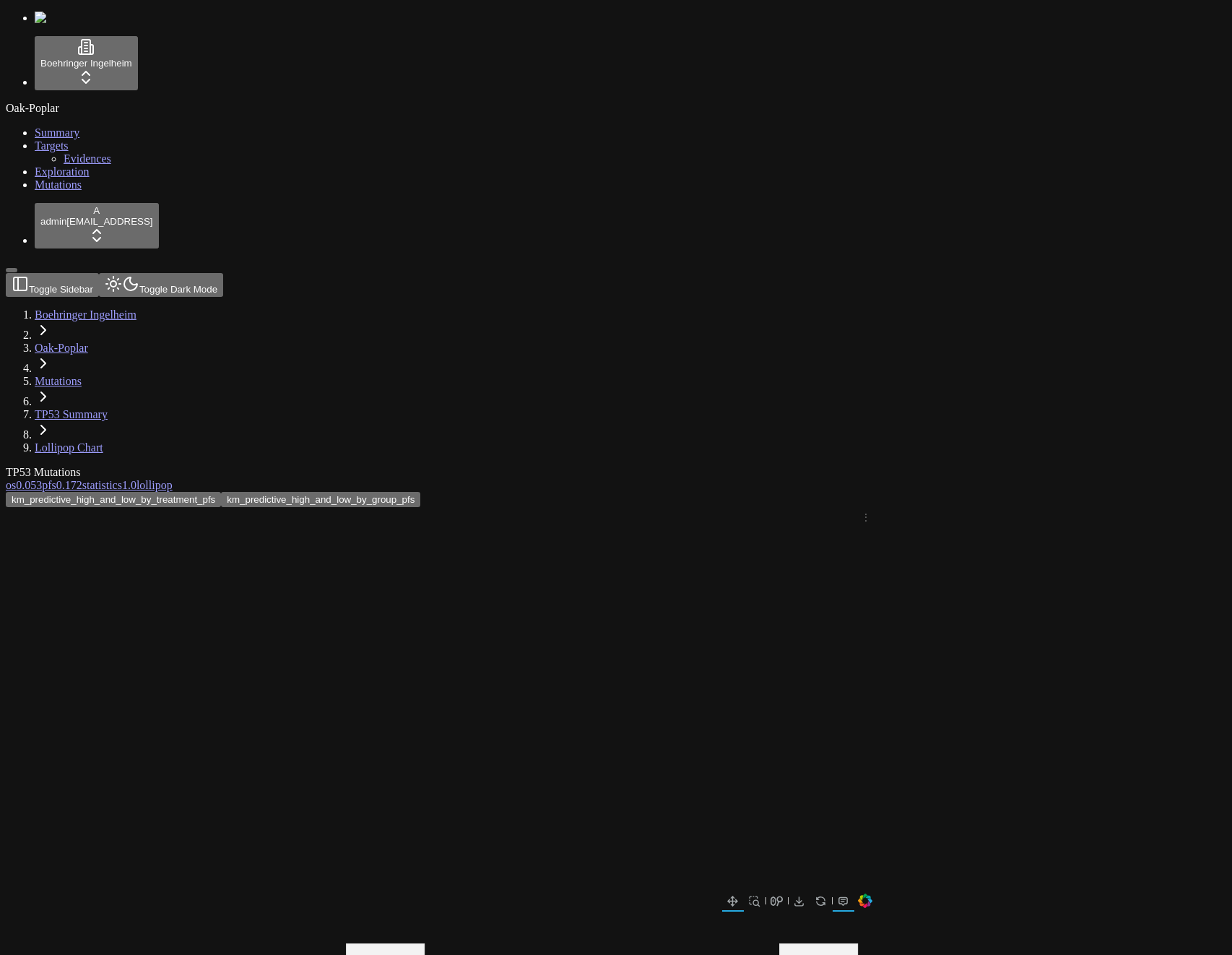
click at [136, 479] on span "1.0" at bounding box center [129, 485] width 14 height 13
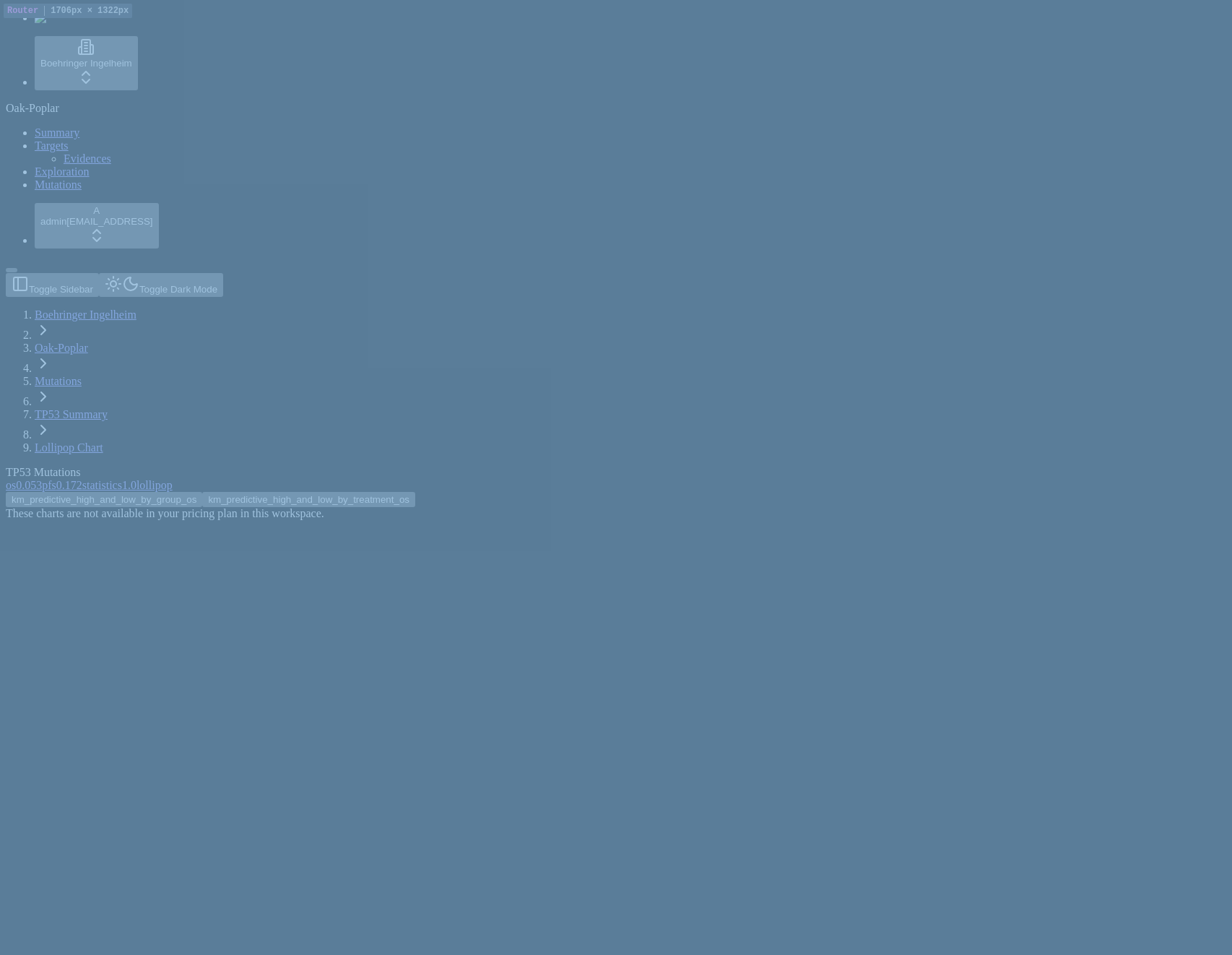
click at [415, 492] on button "km_predictive_high_and_low_by_treatment_os" at bounding box center [308, 500] width 213 height 15
click at [202, 492] on button "km_predictive_high_and_low_by_group_os" at bounding box center [103, 500] width 197 height 15
click at [57, 479] on span "pfs" at bounding box center [49, 485] width 14 height 13
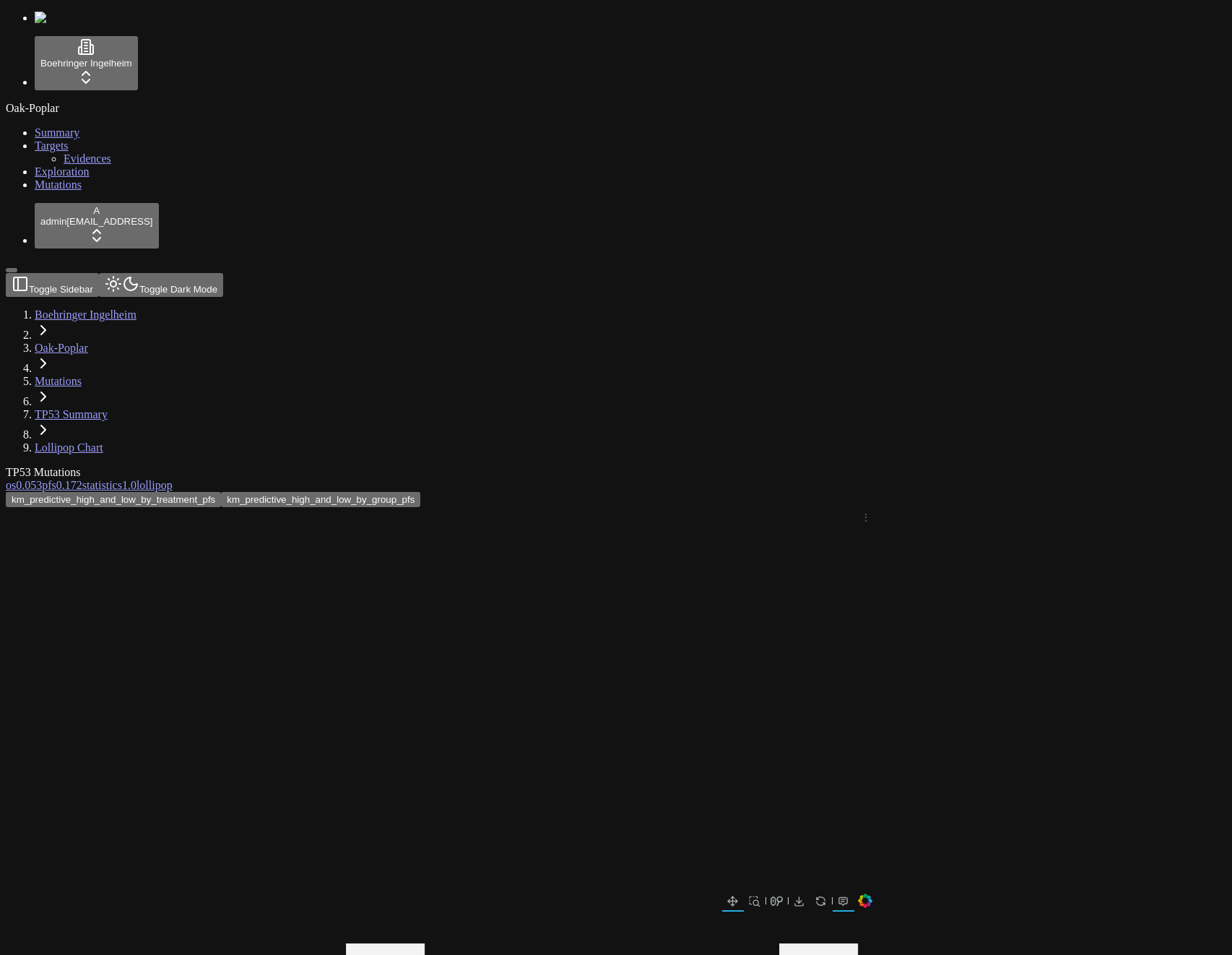
click at [42, 479] on span "0.053" at bounding box center [29, 485] width 26 height 13
click at [745, 466] on div "TP53 Mutations" at bounding box center [546, 473] width 1082 height 13
click at [747, 508] on div "These charts are not available in your pricing plan in this workspace." at bounding box center [546, 514] width 1082 height 13
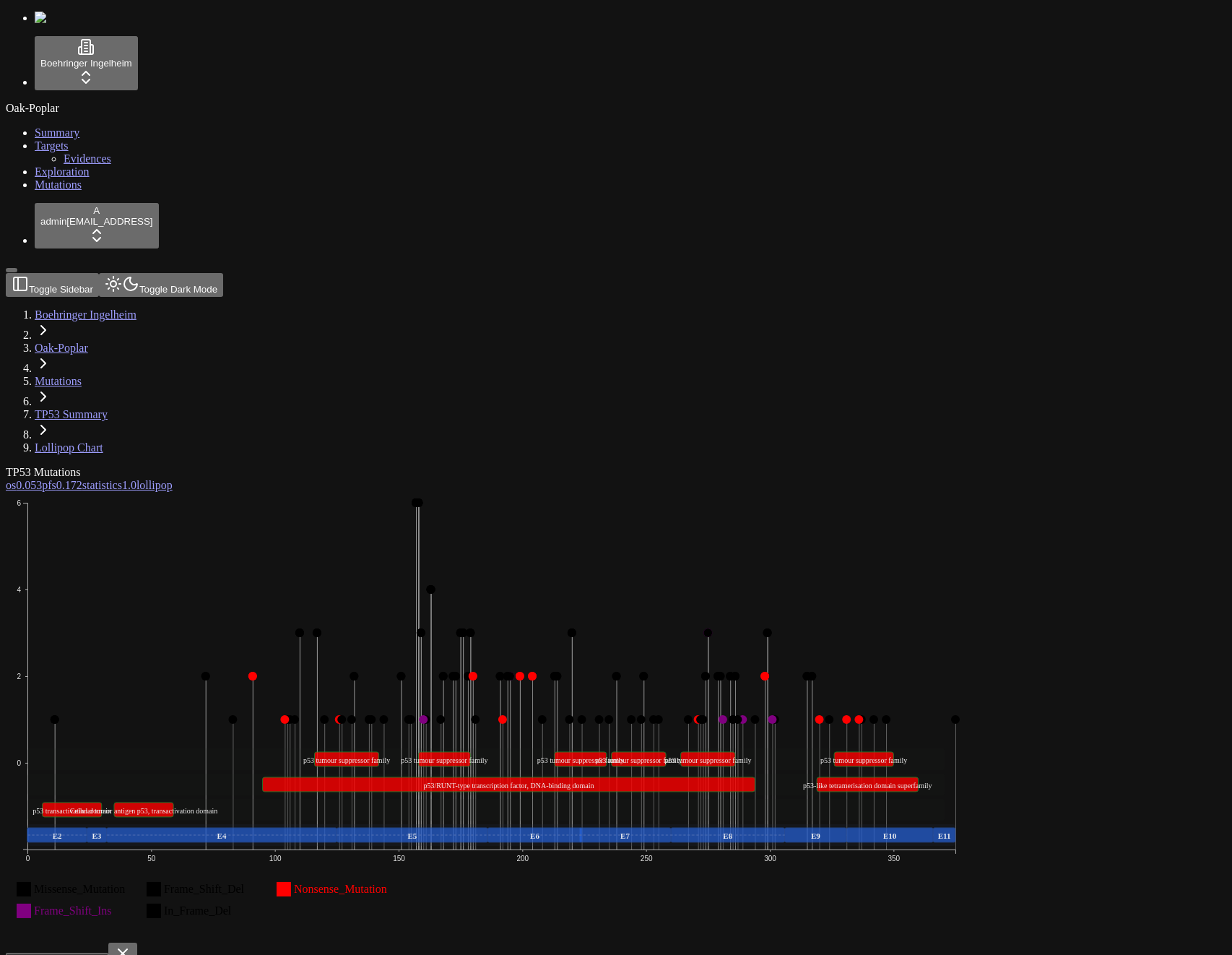
click at [402, 466] on div "TP53 Mutations" at bounding box center [546, 473] width 1082 height 13
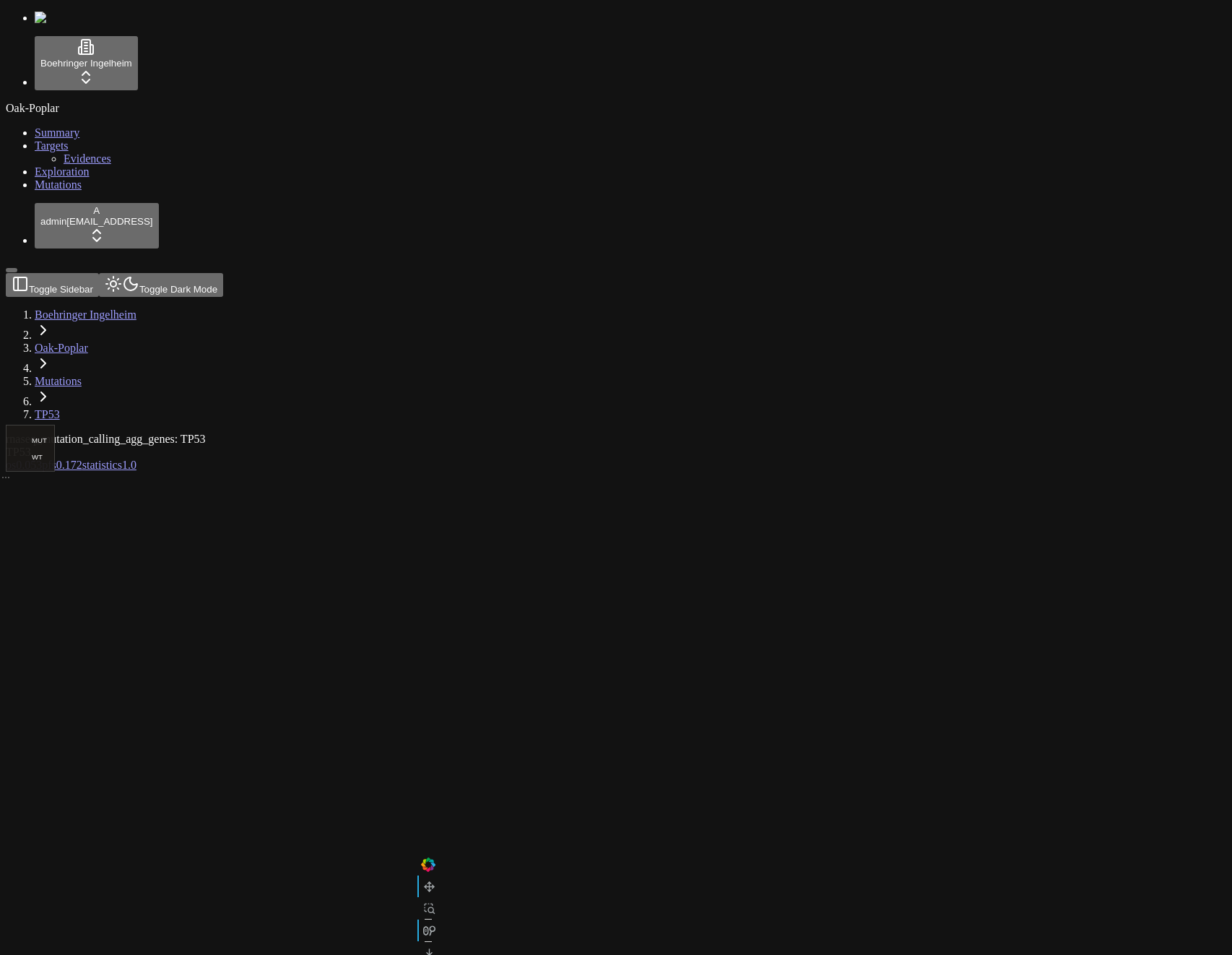
click at [83, 459] on span "0.172" at bounding box center [69, 465] width 26 height 13
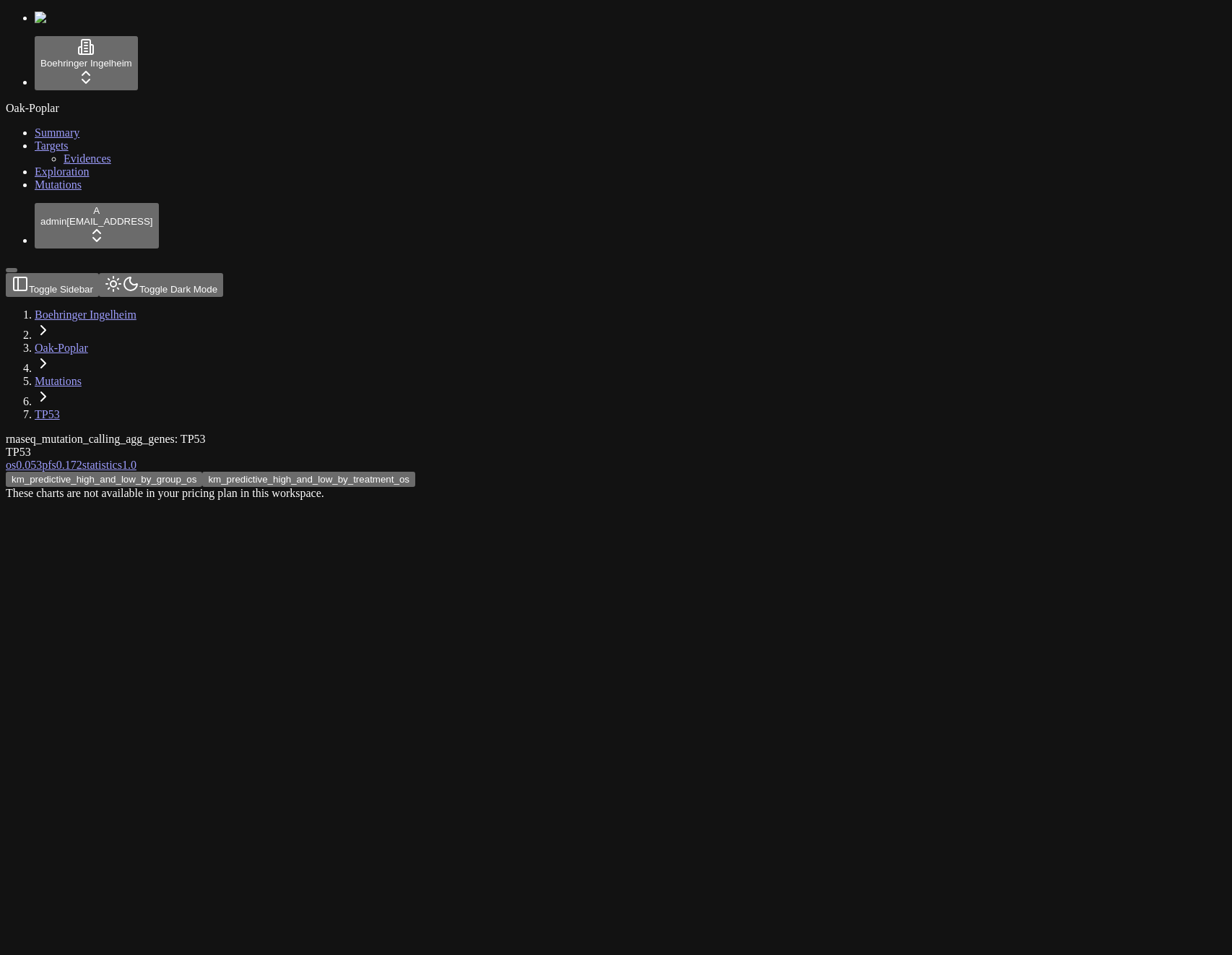
click at [415, 472] on button "km_predictive_high_and_low_by_treatment_os" at bounding box center [308, 479] width 213 height 15
click at [714, 487] on div "These charts are not available in your pricing plan in this workspace." at bounding box center [546, 493] width 1082 height 13
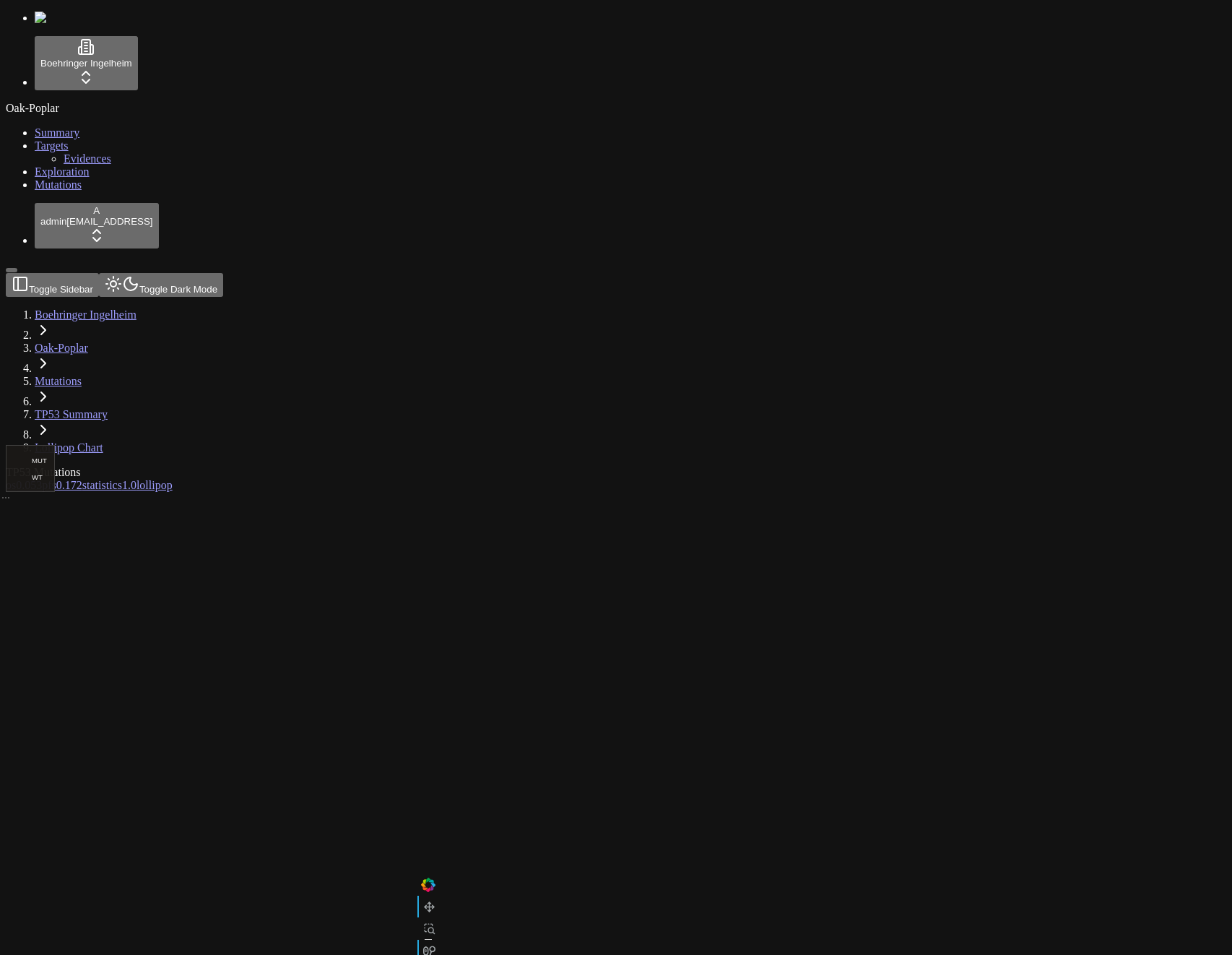
click at [768, 466] on div "TP53 Mutations os 0.053 pfs 0.172 statistics 1.0 lollipop" at bounding box center [546, 840] width 1082 height 748
drag, startPoint x: 845, startPoint y: 365, endPoint x: 788, endPoint y: 342, distance: 61.5
drag, startPoint x: 699, startPoint y: 305, endPoint x: 640, endPoint y: 324, distance: 62.0
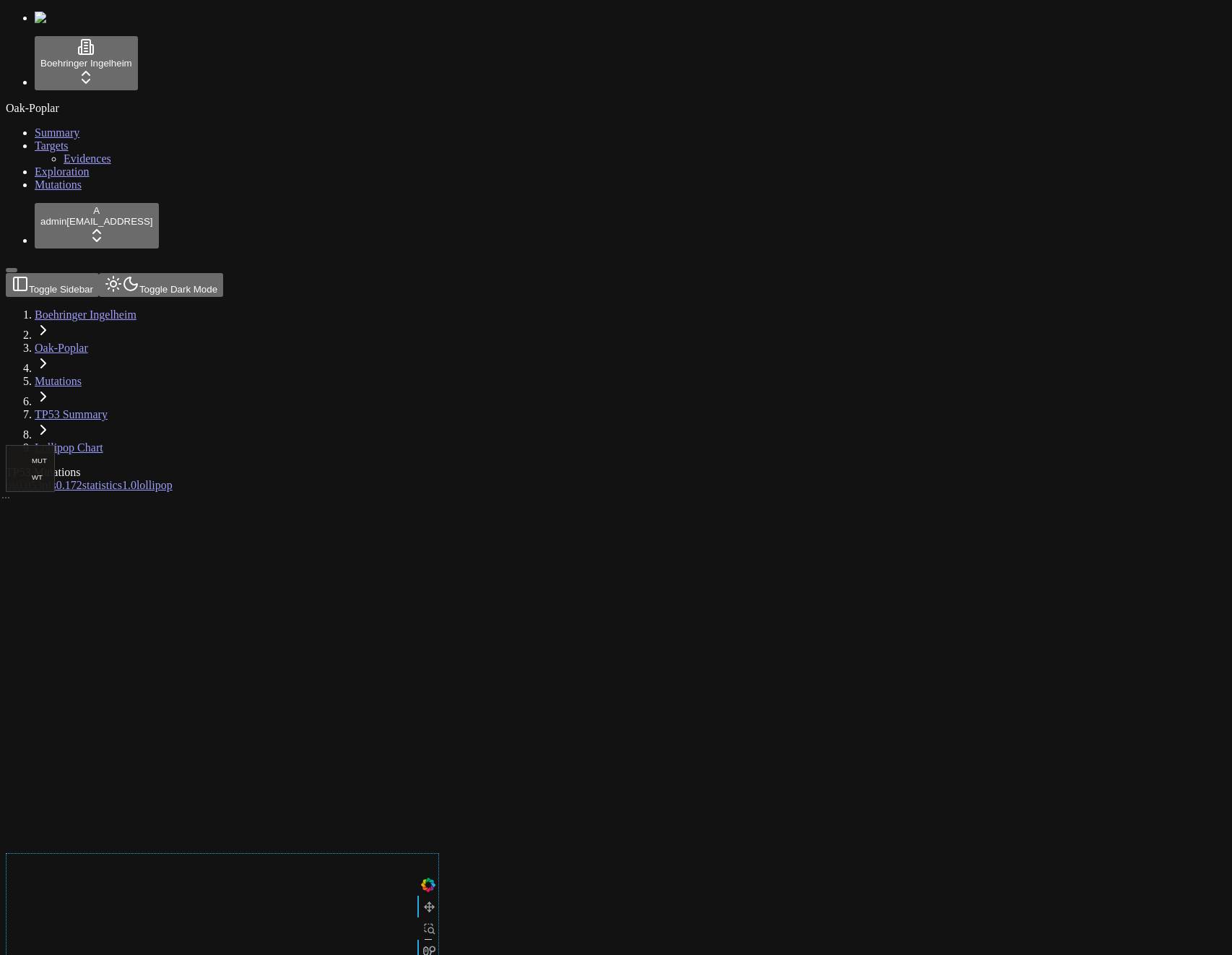
drag, startPoint x: 643, startPoint y: 323, endPoint x: 650, endPoint y: 315, distance: 10.6
click at [1060, 492] on div at bounding box center [546, 853] width 1082 height 722
click at [72, 190] on link "Mutations" at bounding box center [58, 185] width 47 height 13
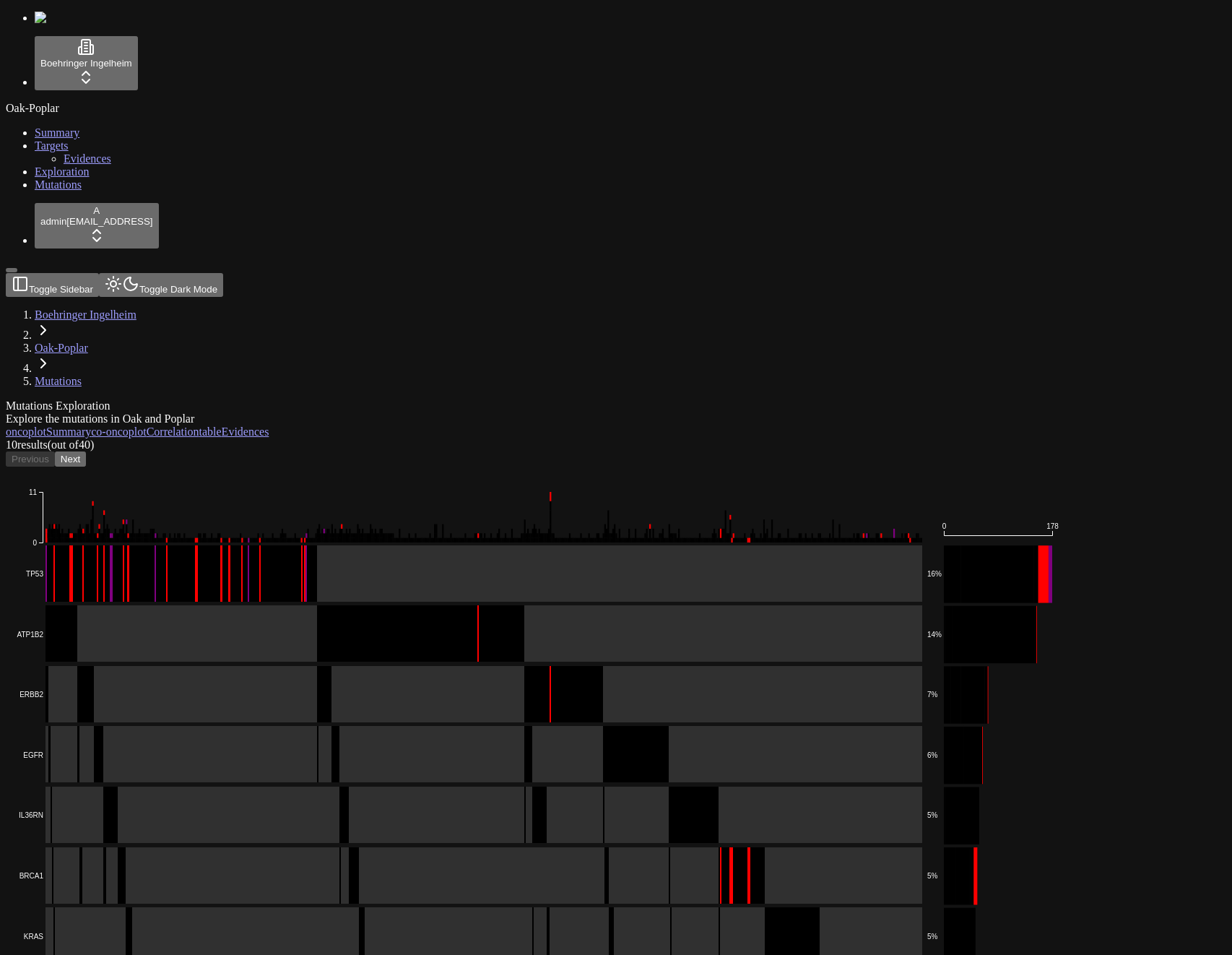
click at [674, 438] on div "10 result s (out of 40 ) Previous Next" at bounding box center [546, 452] width 1082 height 28
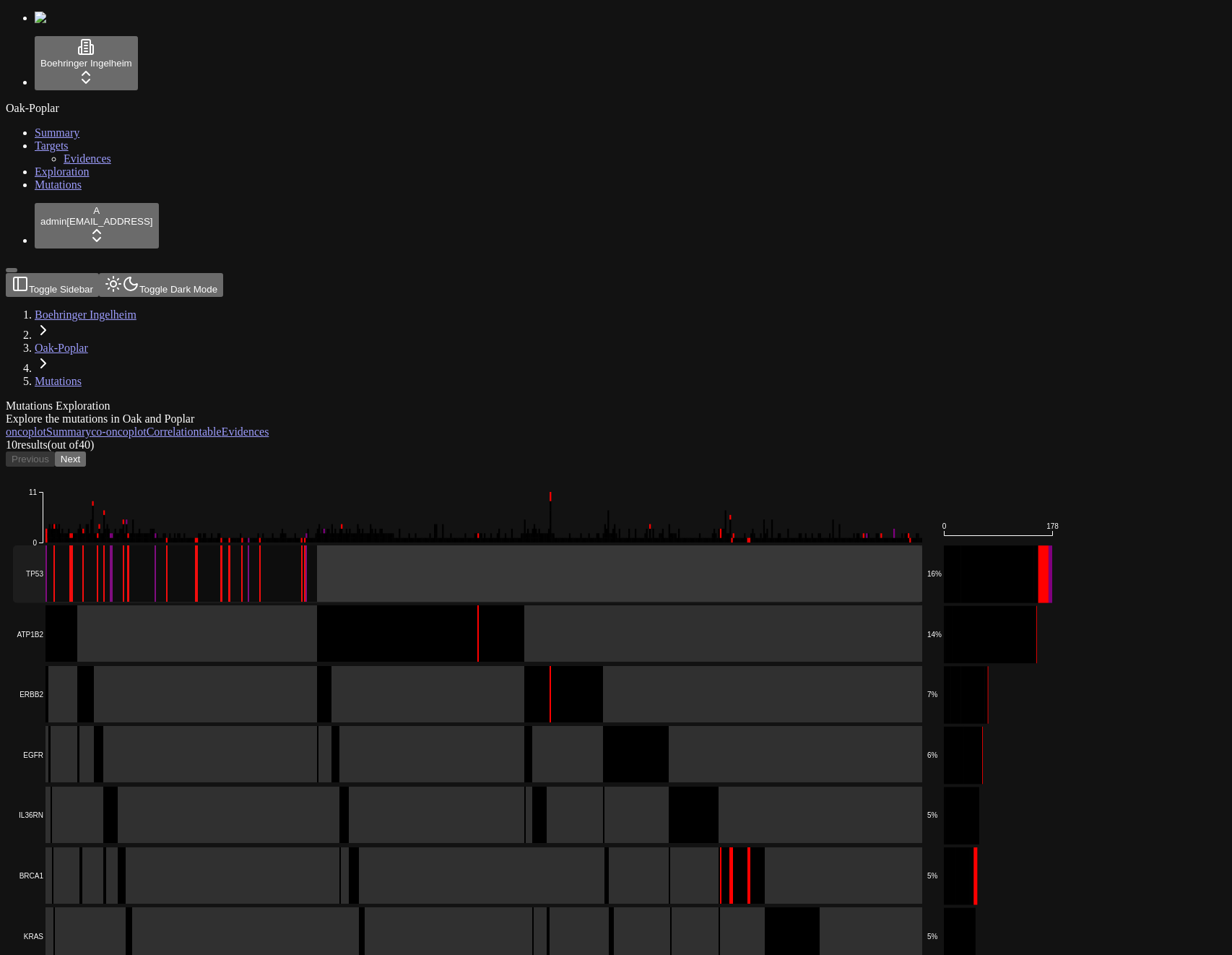
click at [684, 545] on rect at bounding box center [467, 574] width 910 height 57
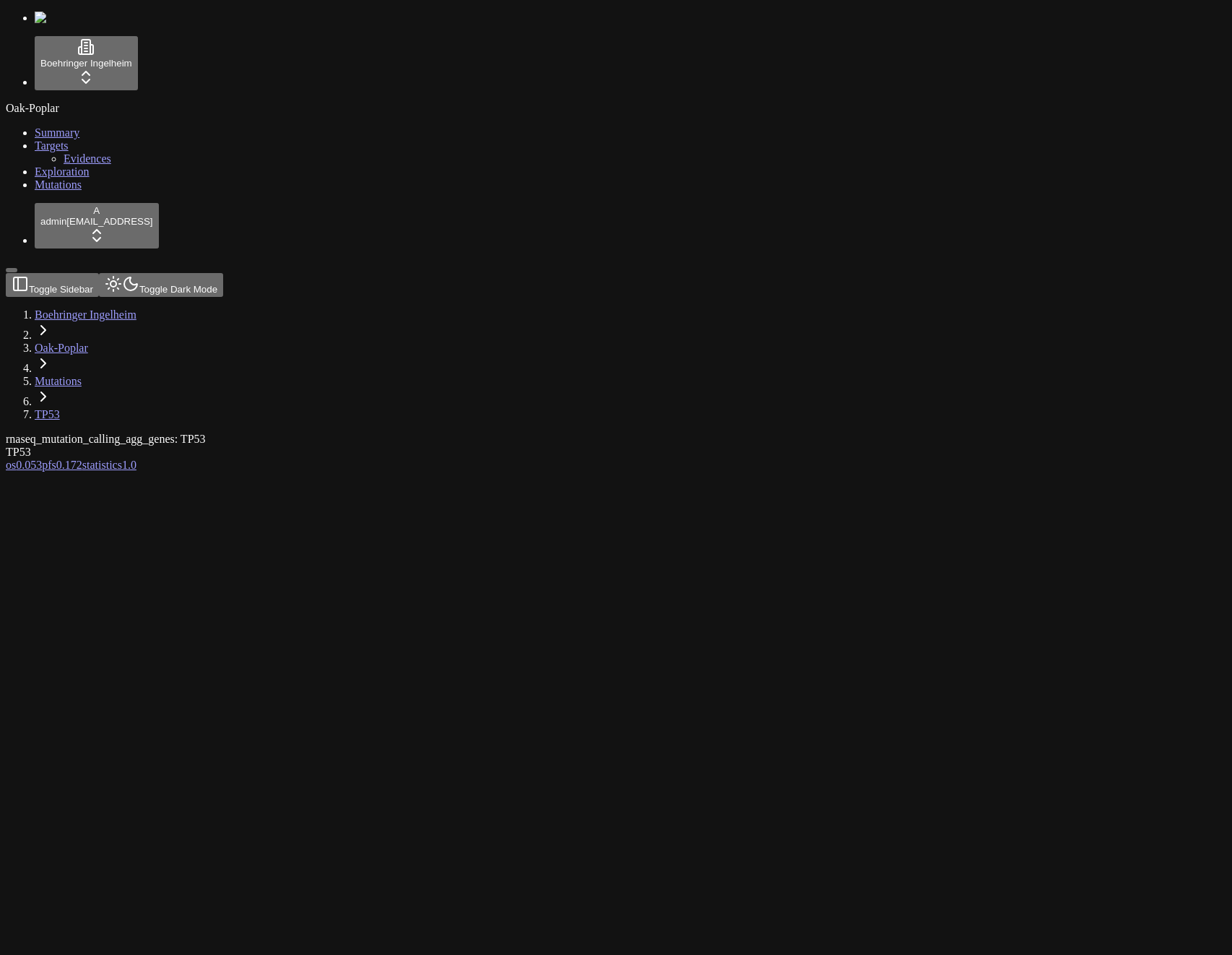
click at [118, 191] on div "Oak-Poplar Summary Targets Evidences Exploration Mutations" at bounding box center [615, 146] width 1220 height 90
click at [876, 472] on div at bounding box center [546, 472] width 1082 height 0
click at [338, 472] on div at bounding box center [546, 833] width 1082 height 722
click at [307, 472] on div at bounding box center [546, 833] width 1082 height 722
click at [178, 273] on button "Toggle Dark Mode" at bounding box center [161, 285] width 124 height 24
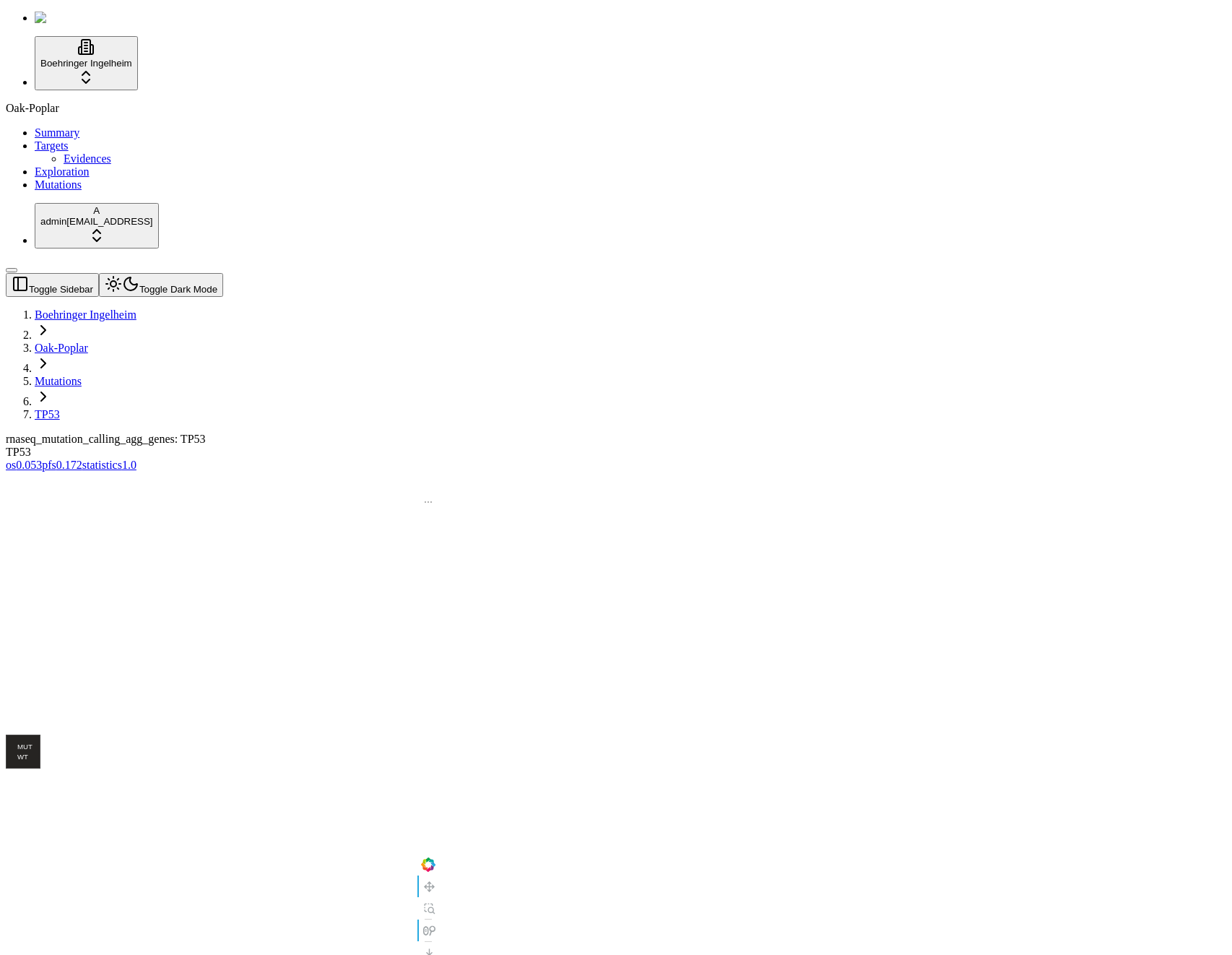
click at [178, 273] on button "Toggle Dark Mode" at bounding box center [161, 285] width 124 height 24
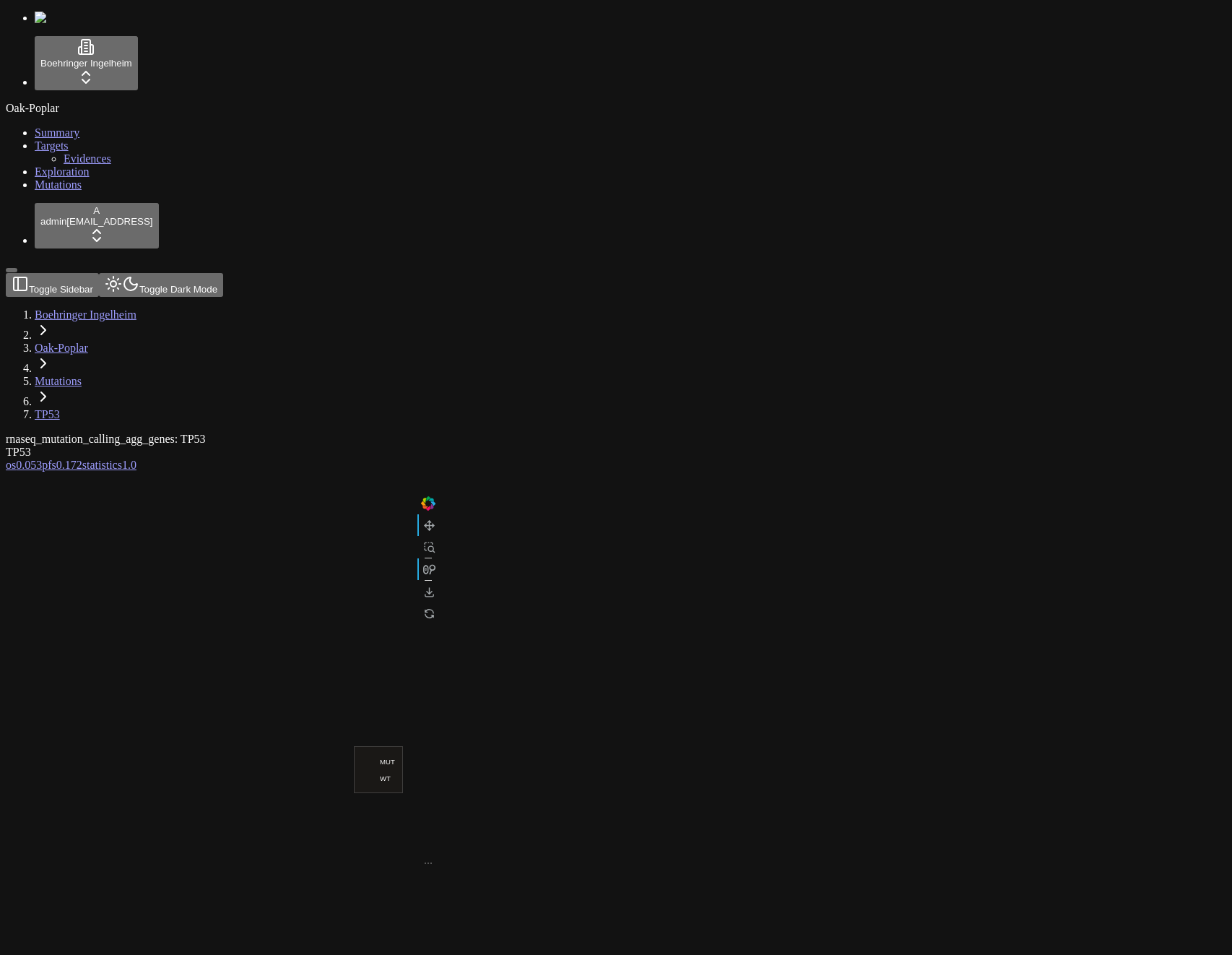
click at [178, 273] on button "Toggle Dark Mode" at bounding box center [161, 285] width 124 height 24
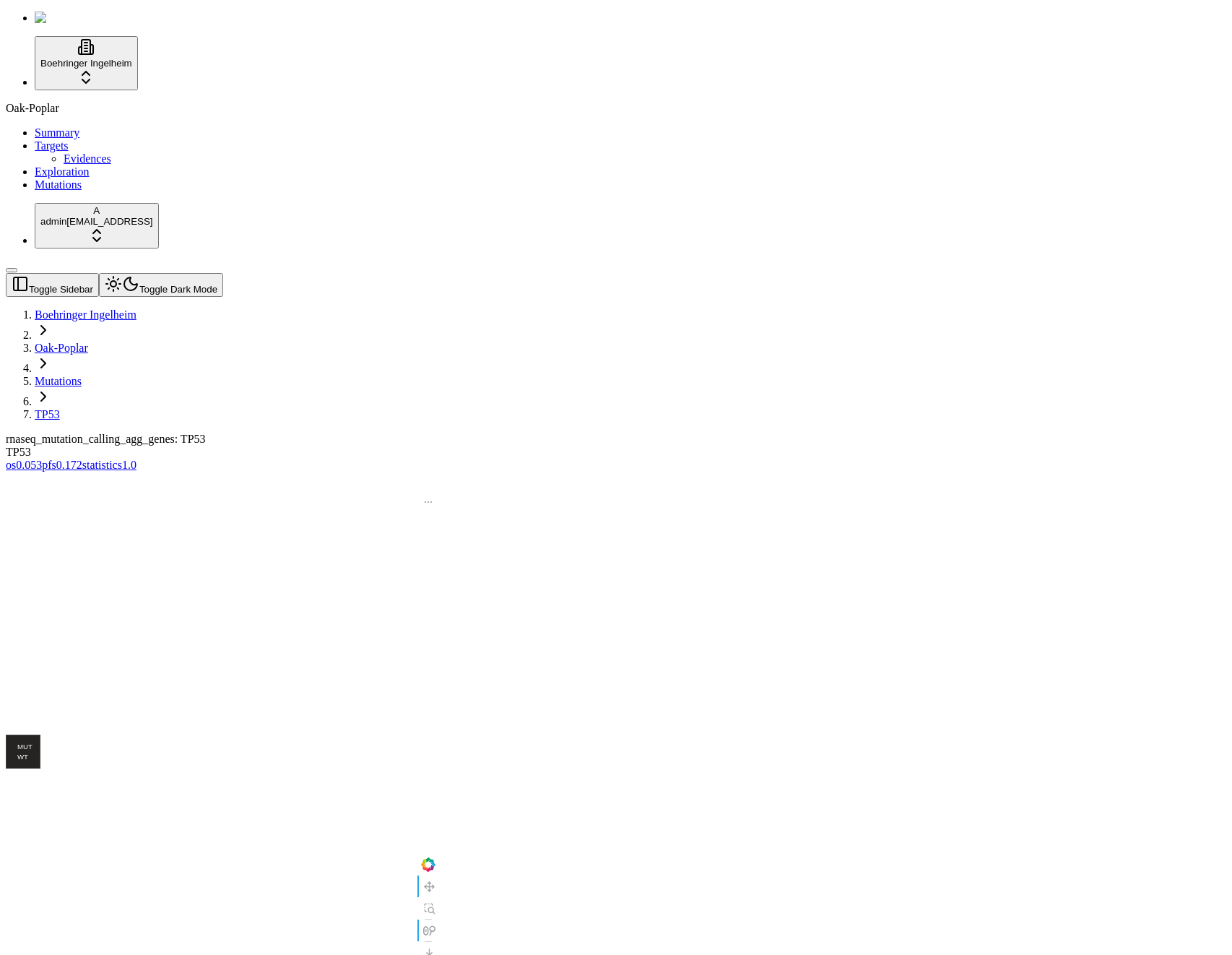
click at [178, 273] on button "Toggle Dark Mode" at bounding box center [161, 285] width 124 height 24
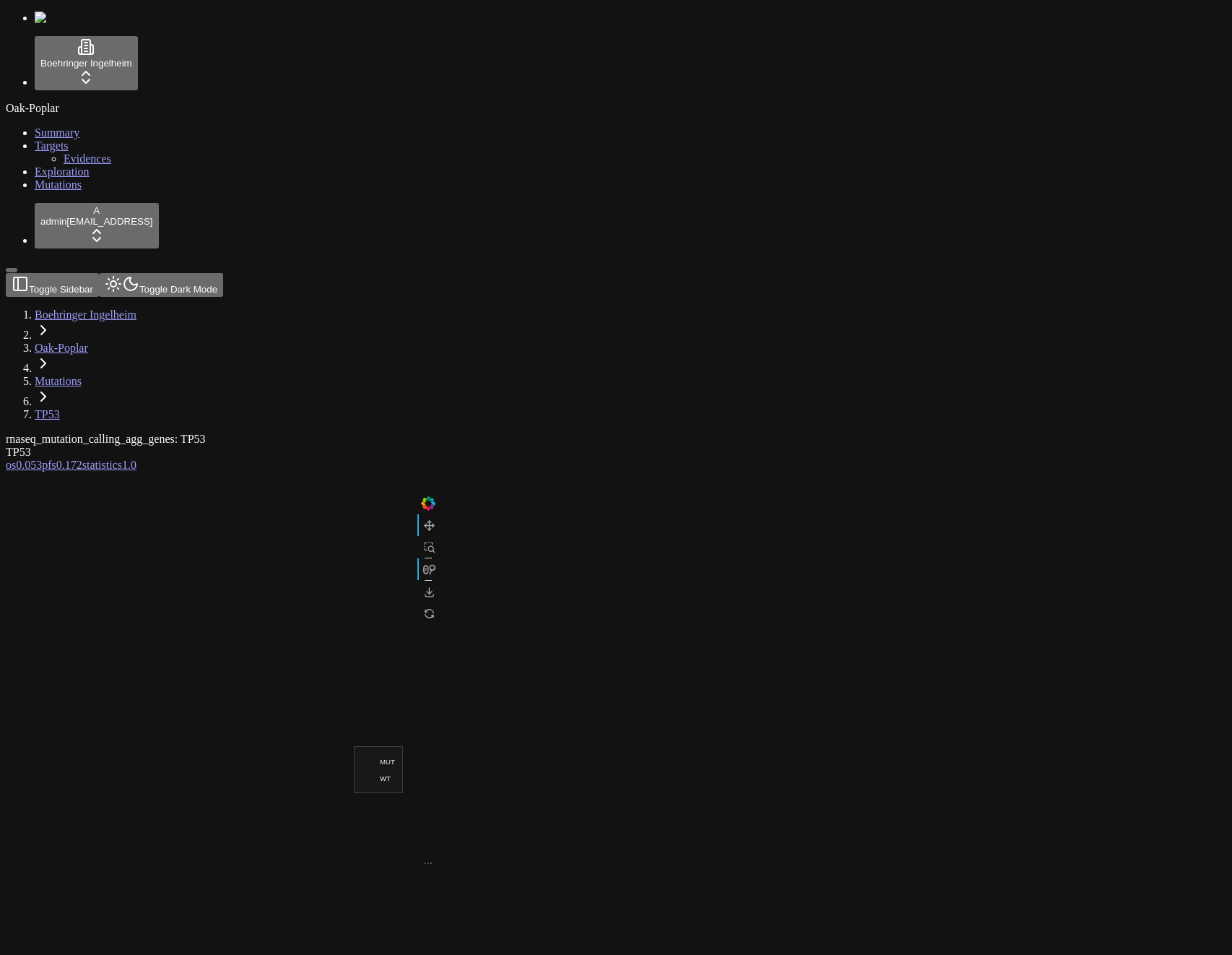
click at [799, 433] on div "rnaseq_mutation_calling_agg_genes: TP53 TP53 os 0.053 pfs 0.172 statistics 1.0" at bounding box center [546, 814] width 1082 height 762
click at [186, 273] on button "Toggle Dark Mode" at bounding box center [161, 285] width 124 height 24
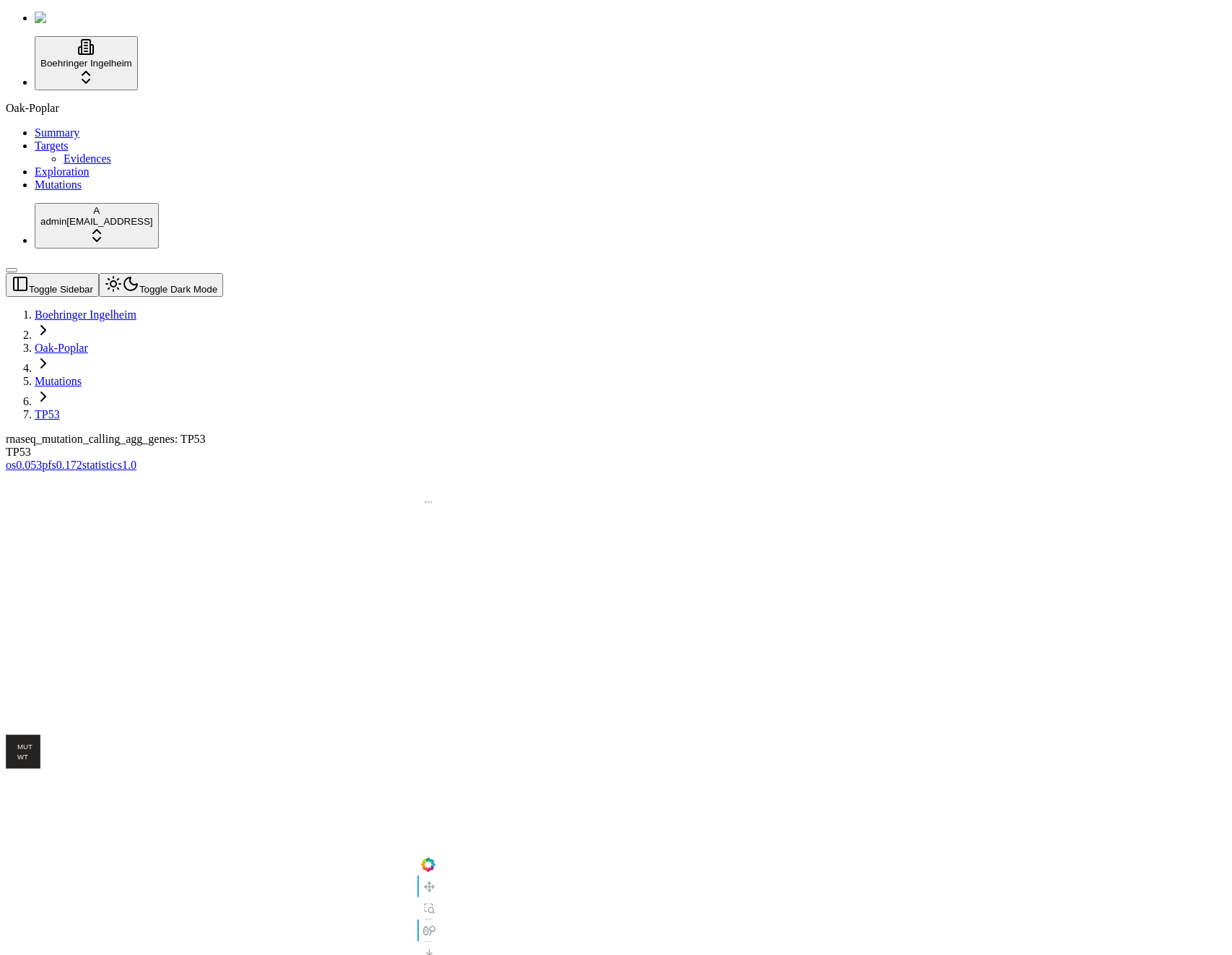
click at [186, 273] on button "Toggle Dark Mode" at bounding box center [161, 285] width 124 height 24
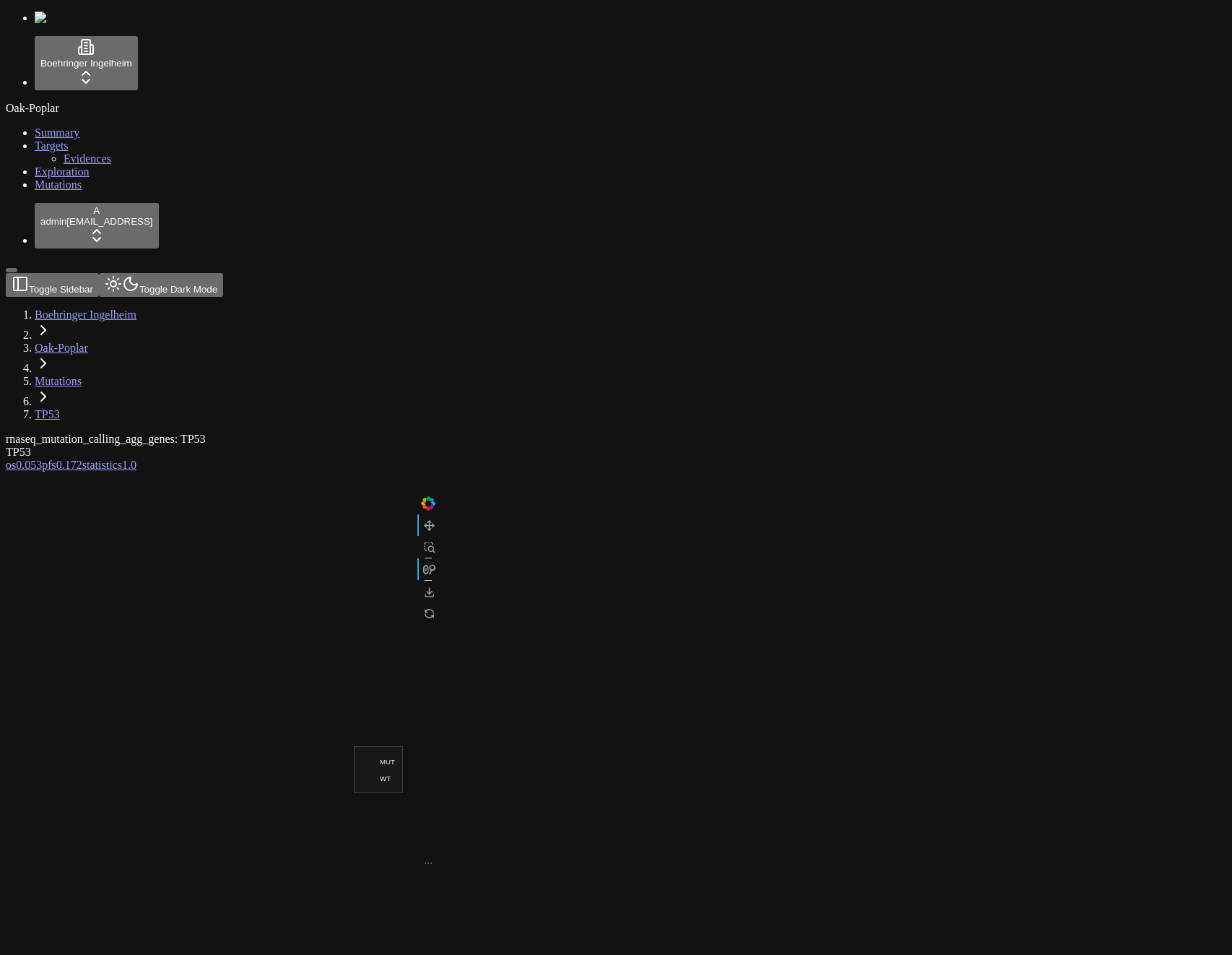
click at [170, 472] on div at bounding box center [546, 833] width 1082 height 722
click at [83, 459] on span "0.172" at bounding box center [69, 465] width 26 height 13
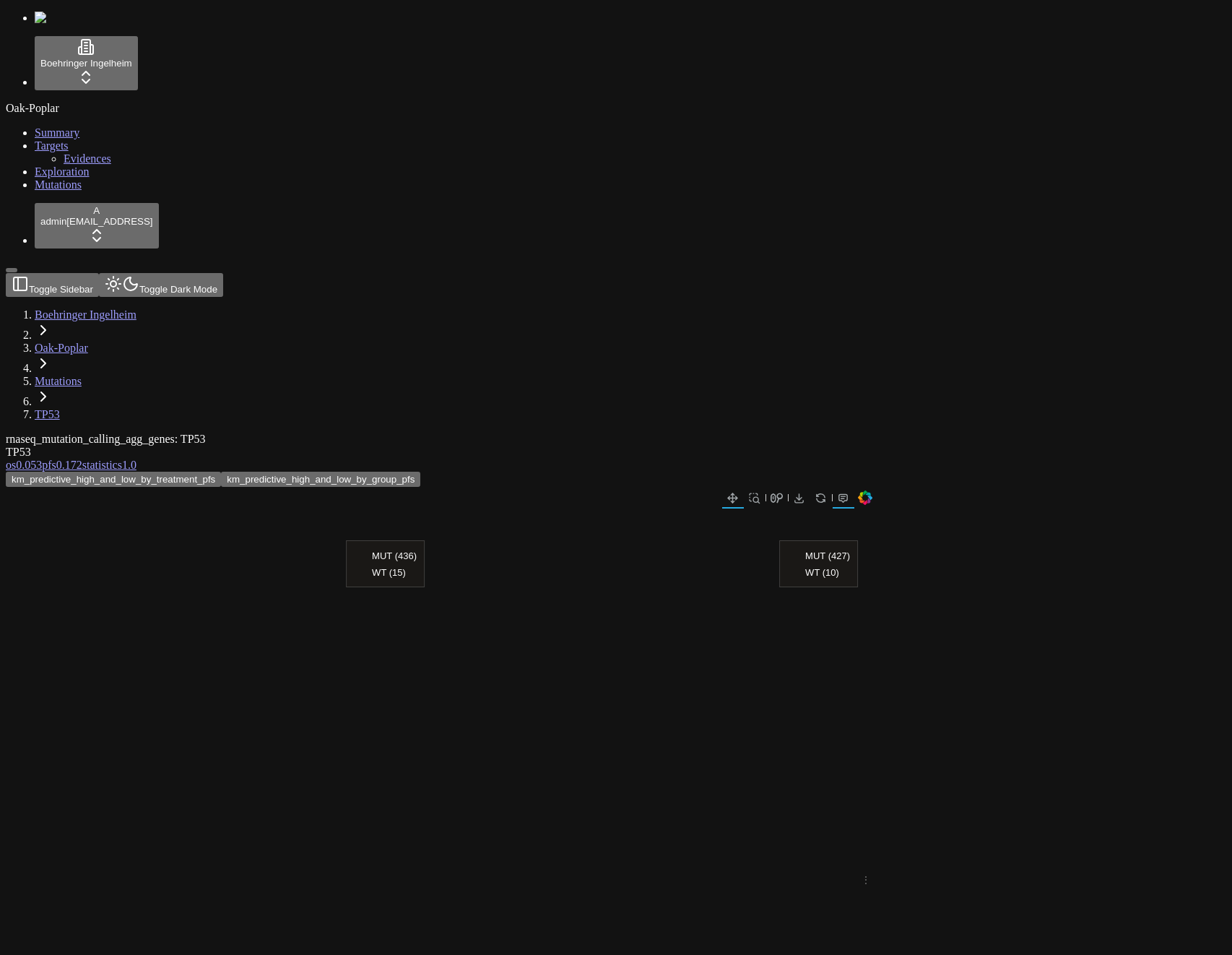
click at [182, 273] on button "Toggle Dark Mode" at bounding box center [161, 285] width 124 height 24
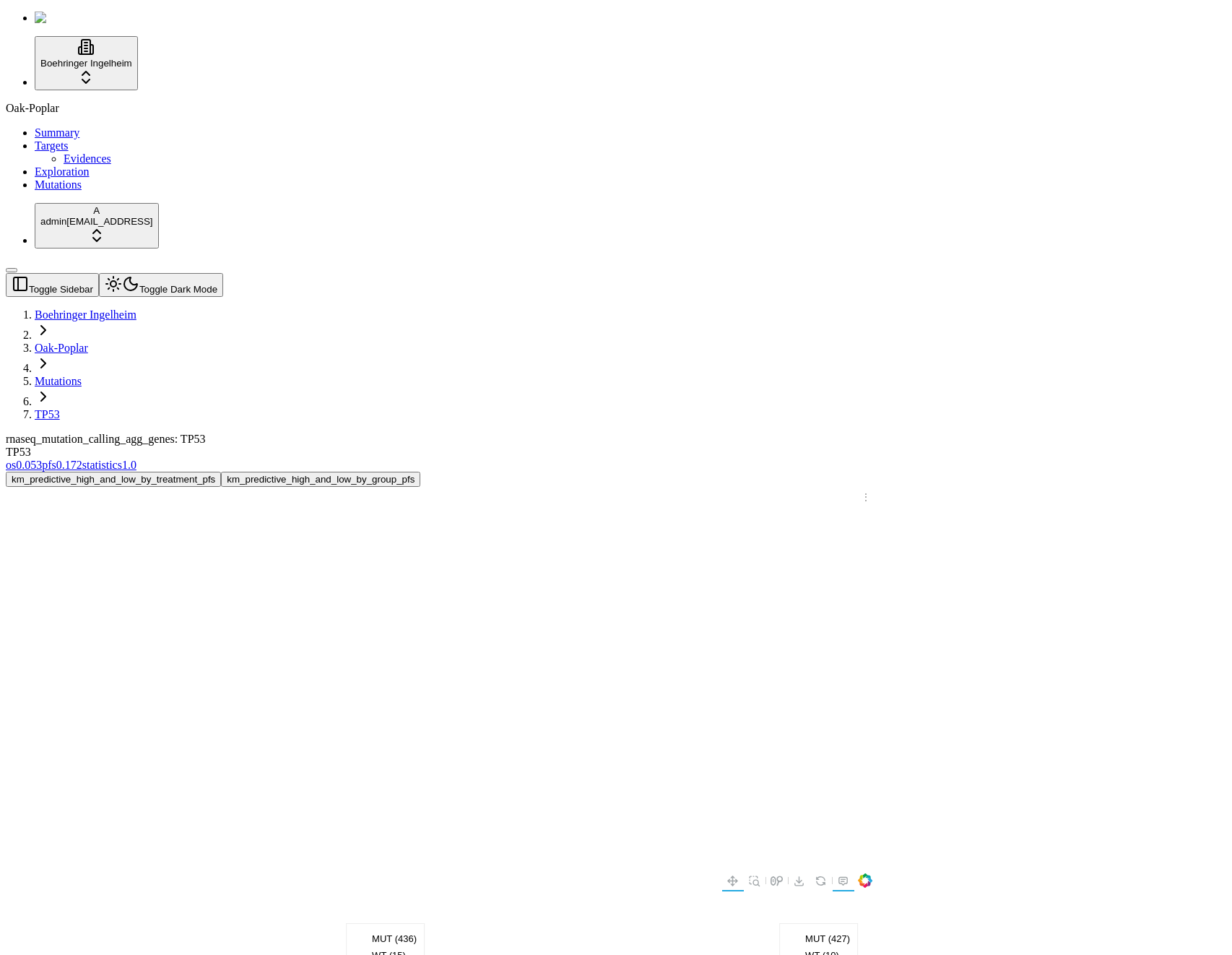
click at [182, 273] on button "Toggle Dark Mode" at bounding box center [161, 285] width 124 height 24
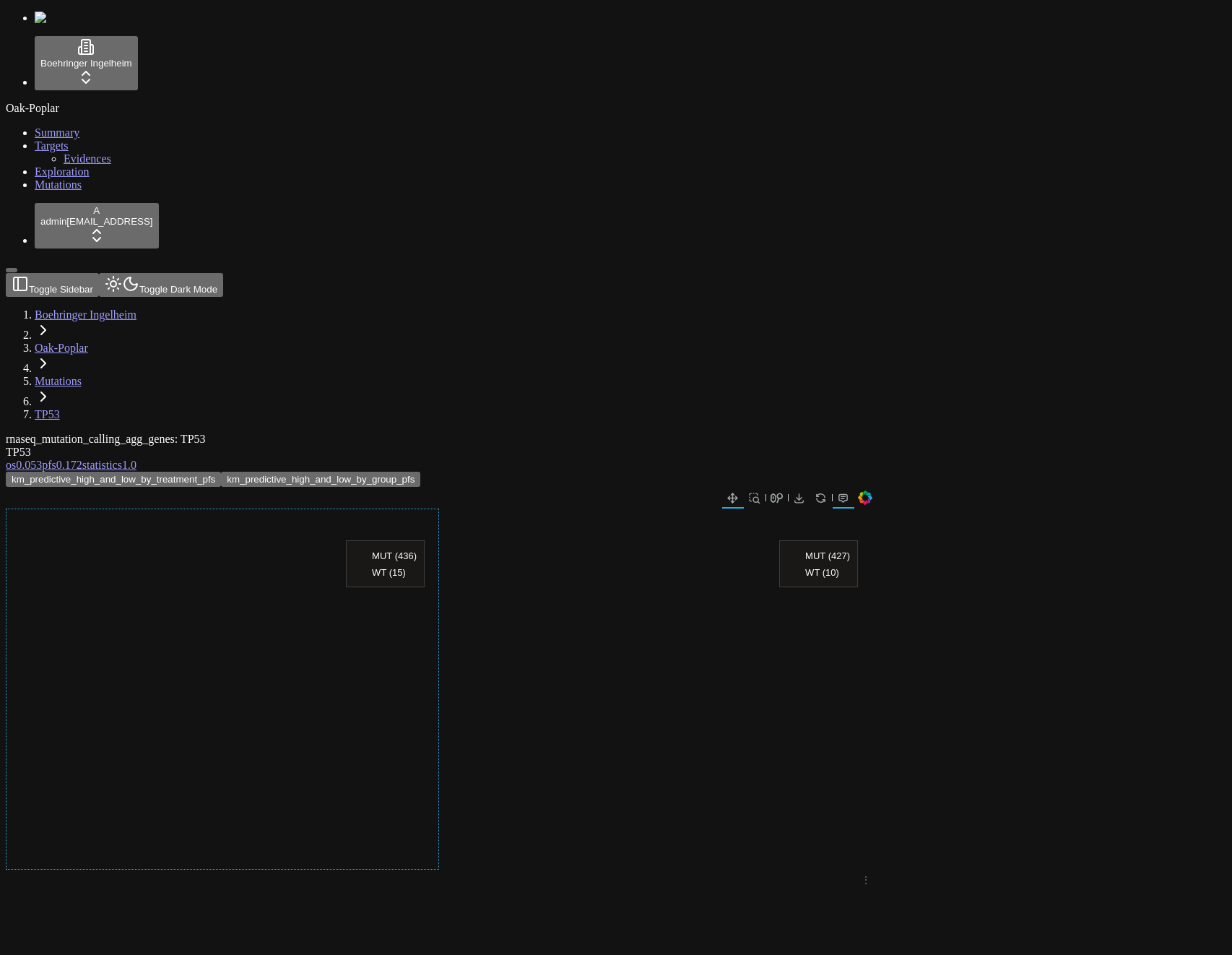
click at [439, 508] on div at bounding box center [222, 689] width 434 height 361
click at [796, 508] on div at bounding box center [656, 689] width 434 height 361
drag, startPoint x: 796, startPoint y: 367, endPoint x: 982, endPoint y: 341, distance: 187.8
click at [873, 508] on div at bounding box center [656, 689] width 434 height 361
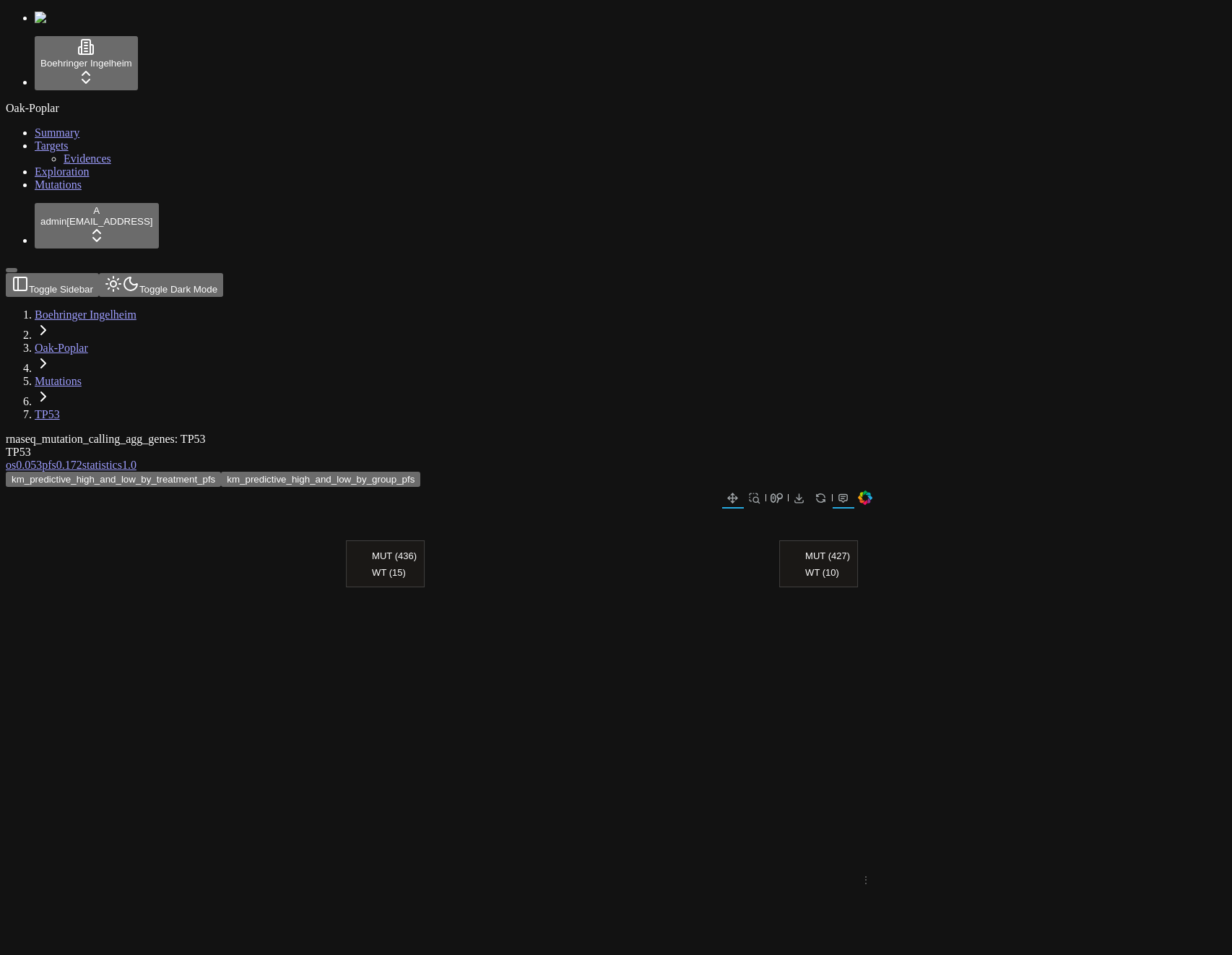
click at [696, 707] on div "rnaseq_mutation_calling_agg_genes: TP53 TP53 os 0.053 pfs 0.172 statistics 1.0 …" at bounding box center [546, 843] width 1082 height 820
click at [819, 487] on div at bounding box center [438, 498] width 867 height 22
click at [420, 472] on button "km_predictive_high_and_low_by_group_pfs" at bounding box center [321, 479] width 199 height 15
click at [649, 487] on div at bounding box center [546, 870] width 1082 height 766
click at [649, 487] on div at bounding box center [438, 498] width 867 height 22
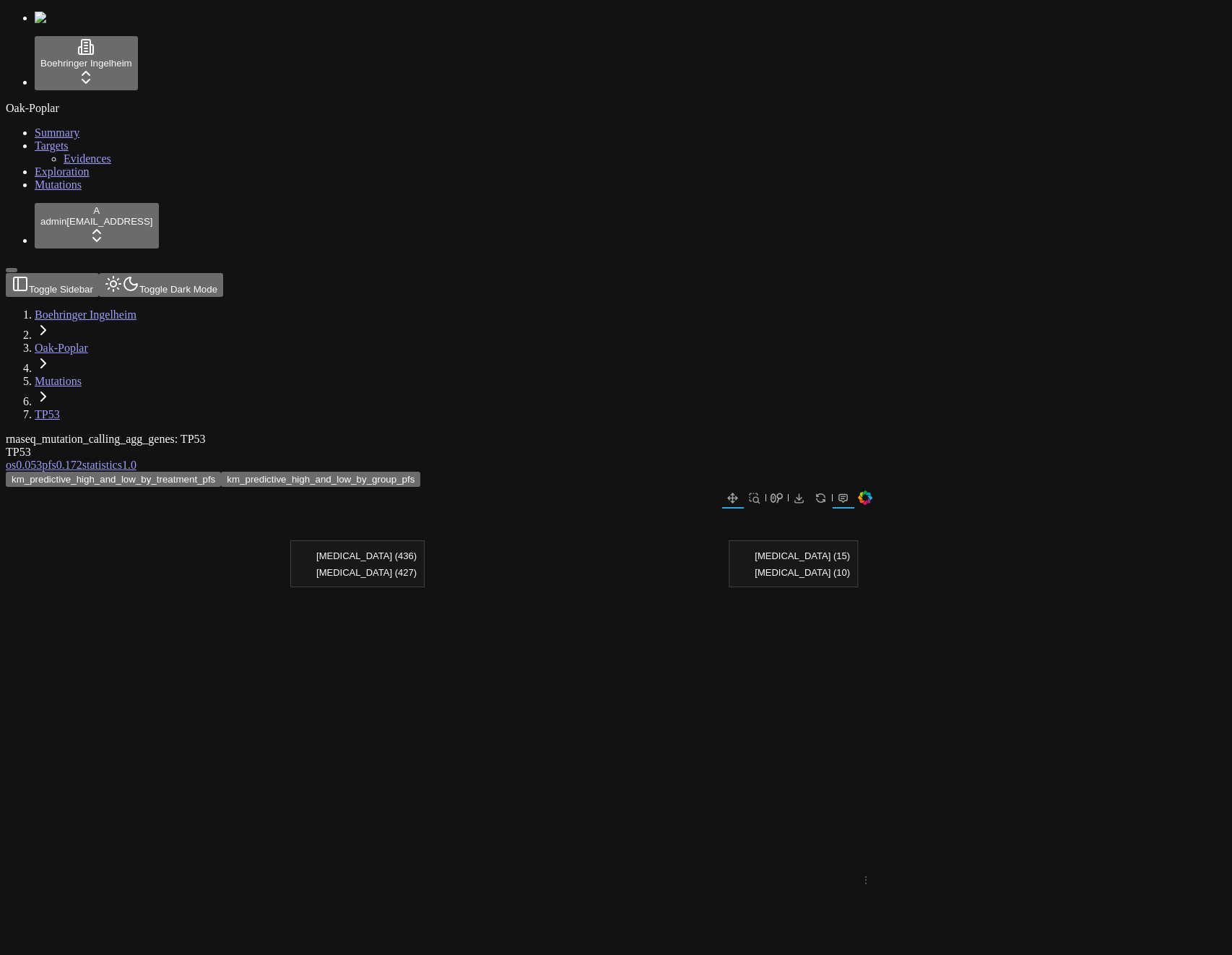
click at [645, 487] on div at bounding box center [438, 498] width 867 height 22
click at [805, 446] on div "TP53" at bounding box center [546, 452] width 1082 height 13
